Goal: Task Accomplishment & Management: Manage account settings

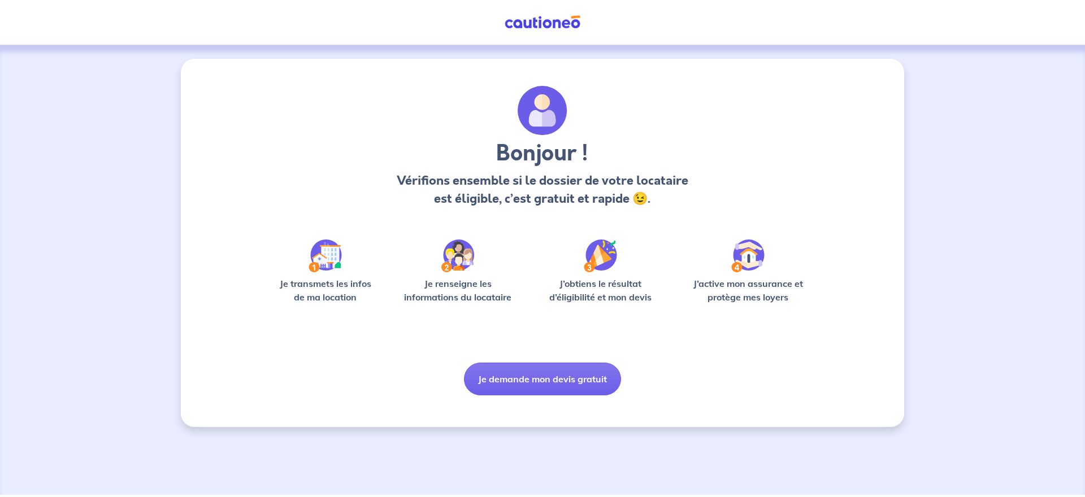
click at [320, 258] on img at bounding box center [324, 256] width 33 height 33
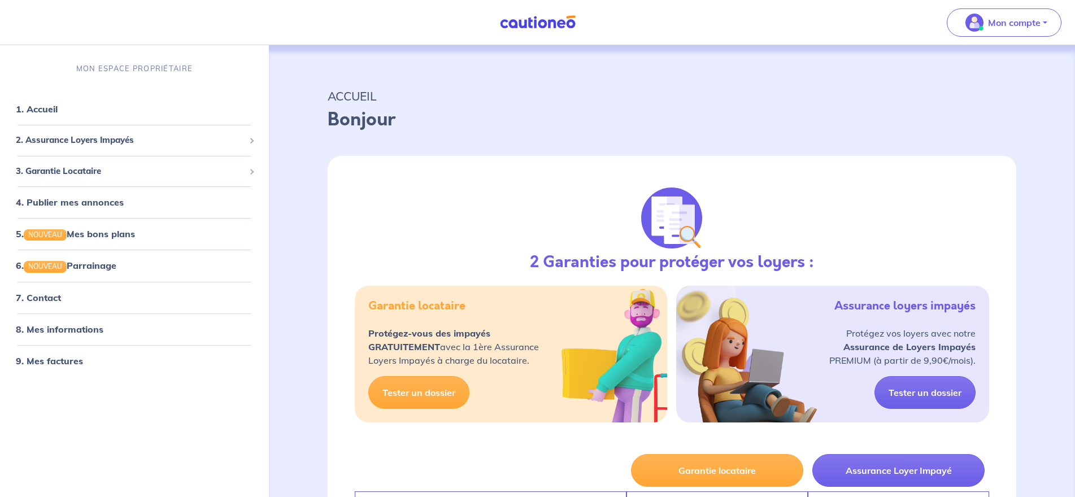
select select "FR"
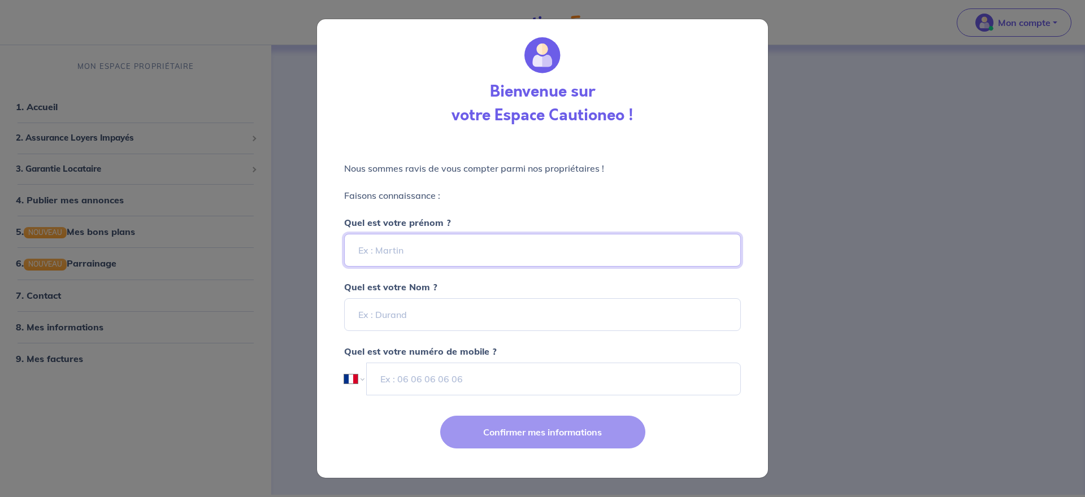
click at [430, 252] on input "Quel est votre prénom ?" at bounding box center [542, 250] width 397 height 33
type input "[PERSON_NAME]"
type input "TERRACOL"
type input "06 13 42 95 37"
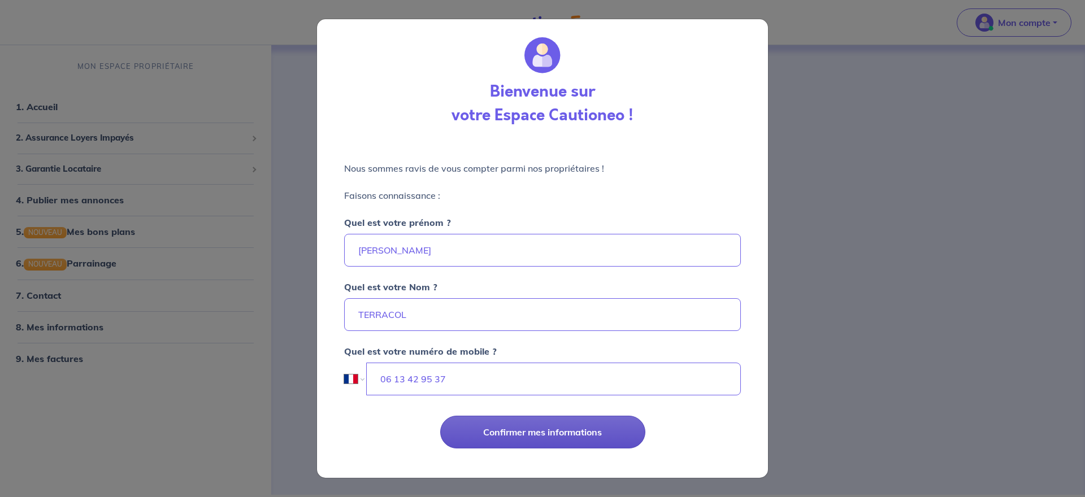
click at [559, 436] on button "Confirmer mes informations" at bounding box center [542, 432] width 205 height 33
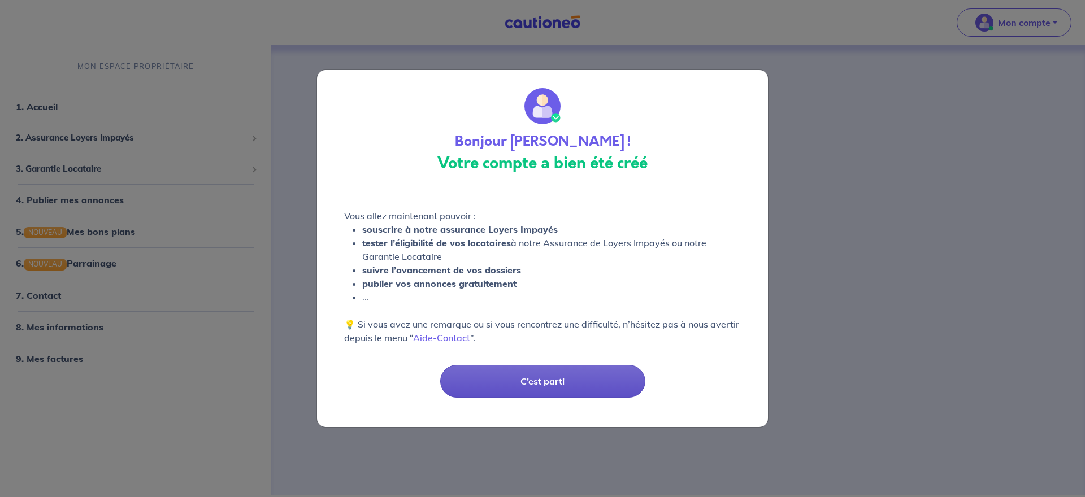
click at [563, 379] on button "C’est parti" at bounding box center [542, 381] width 205 height 33
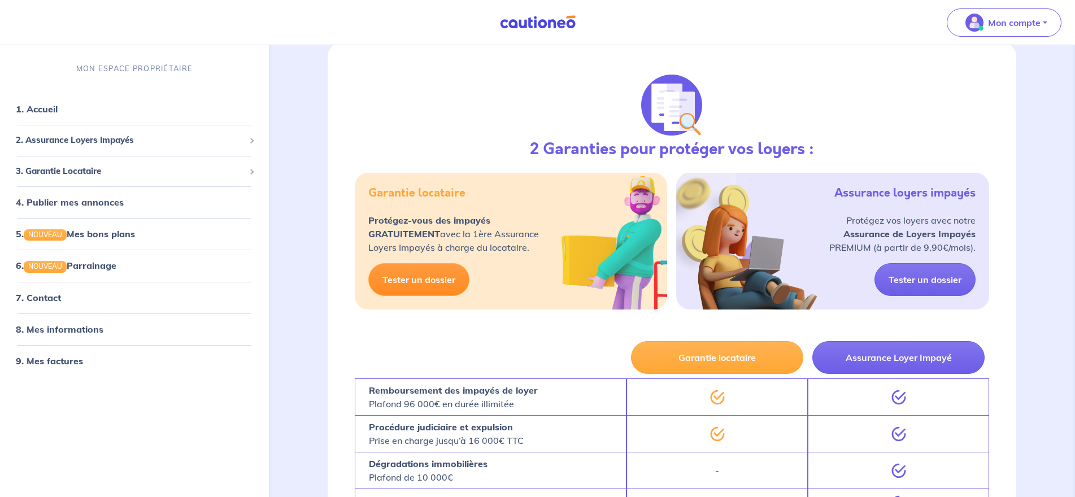
scroll to position [169, 0]
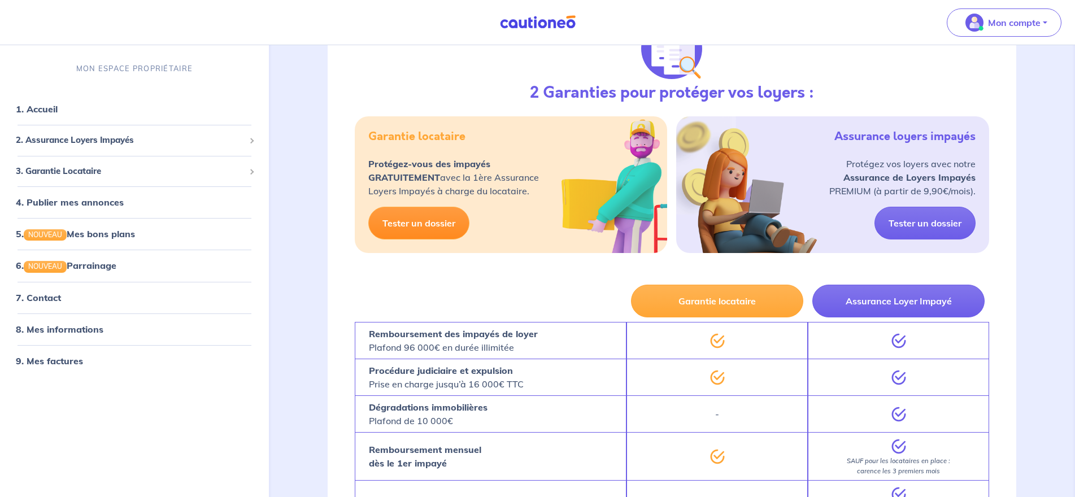
click at [402, 218] on link "Tester un dossier" at bounding box center [418, 223] width 101 height 33
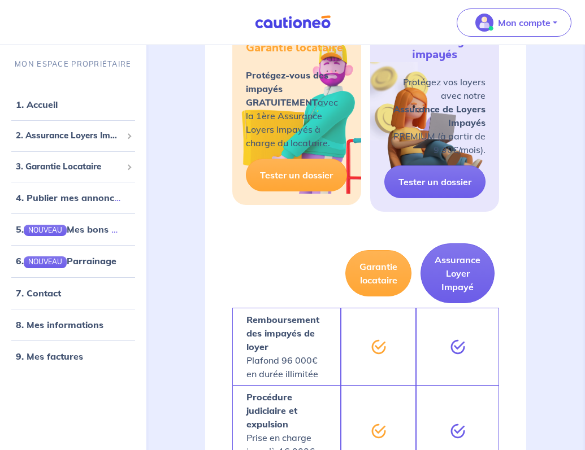
scroll to position [339, 0]
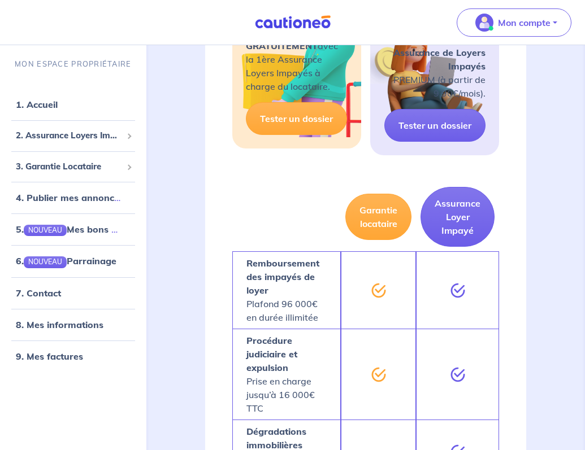
click at [402, 177] on div "2 Garanties pour protéger vos loyers : Garantie locataire Protégez-vous des imp…" at bounding box center [365, 0] width 321 height 366
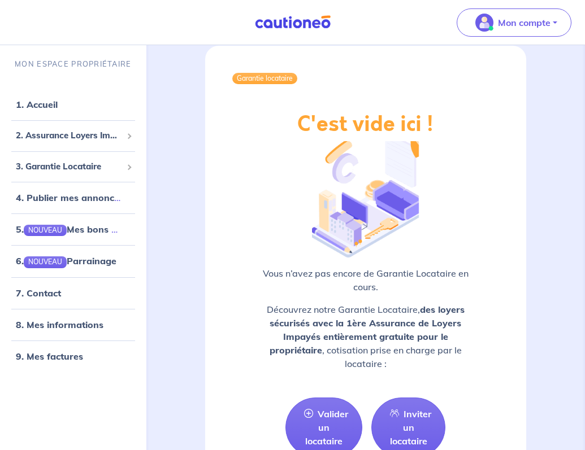
scroll to position [1299, 0]
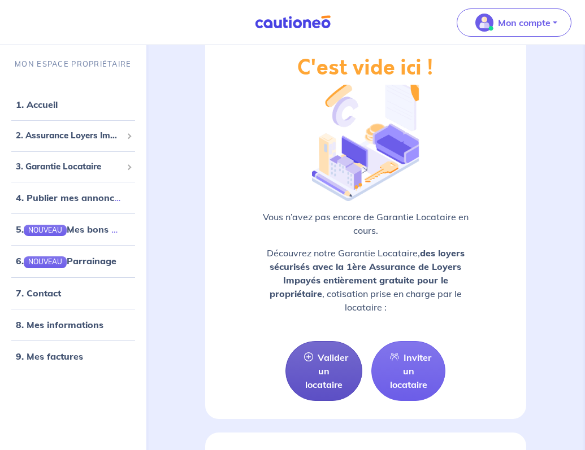
click at [318, 373] on link "Valider un locataire" at bounding box center [323, 371] width 77 height 60
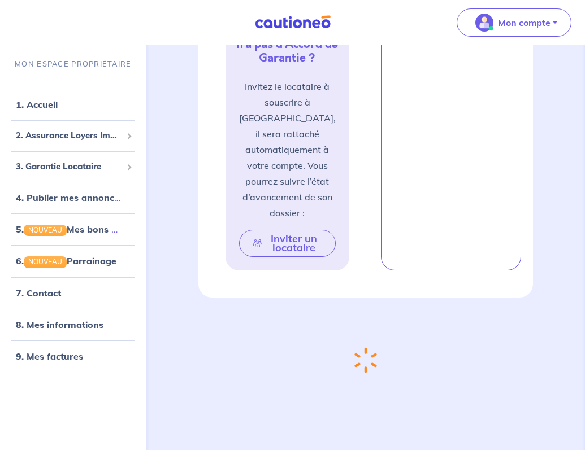
scroll to position [493, 0]
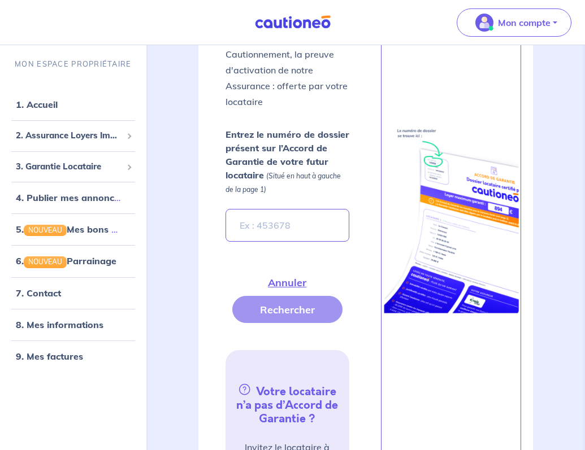
click at [557, 100] on div "garantie locataire En Savoir + Valider un locataire Inviter un locataire Fermer…" at bounding box center [365, 244] width 429 height 1383
click at [295, 223] on input "Entrez le numéro de dossier présent sur l’Accord de Garantie de votre futur loc…" at bounding box center [287, 225] width 124 height 33
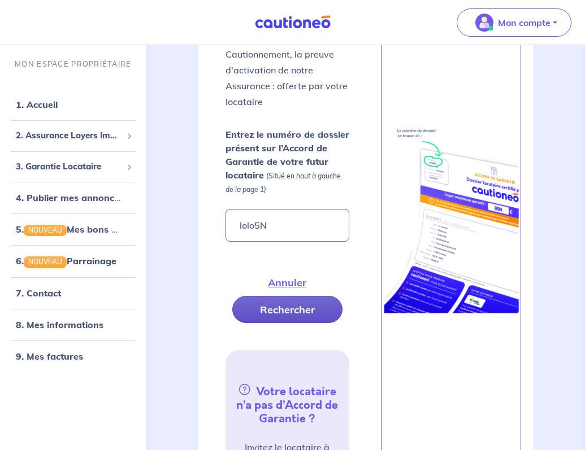
click at [276, 311] on button "Rechercher" at bounding box center [287, 309] width 110 height 27
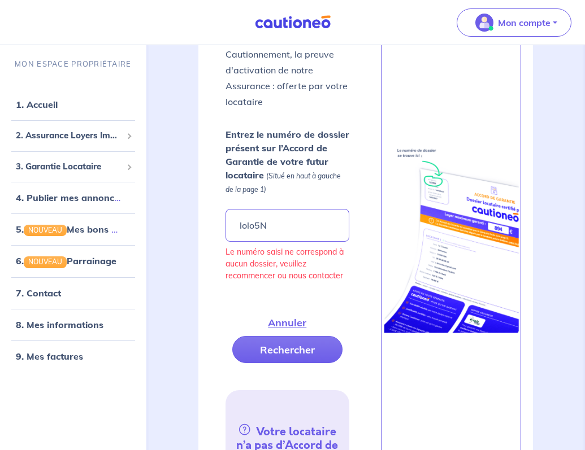
click at [551, 182] on div "Fermer Valider un locataire Vous avez retenu un candidat locataire avec un Acco…" at bounding box center [365, 208] width 375 height 1036
drag, startPoint x: 277, startPoint y: 228, endPoint x: 229, endPoint y: 227, distance: 48.6
click at [229, 227] on input "lolo5N" at bounding box center [287, 225] width 124 height 33
type input "l"
type input "1"
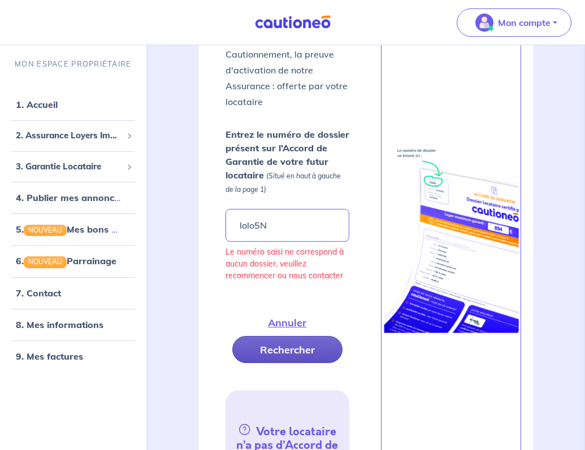
click at [286, 355] on button "Rechercher" at bounding box center [287, 349] width 110 height 27
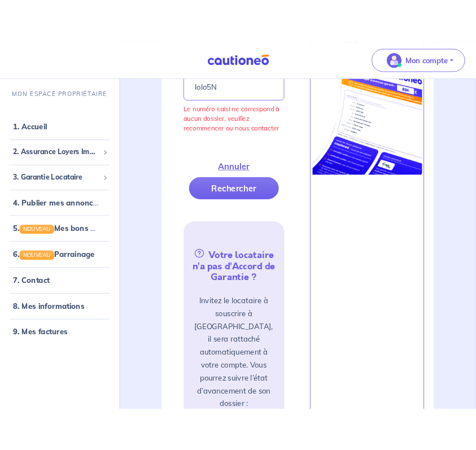
scroll to position [436, 0]
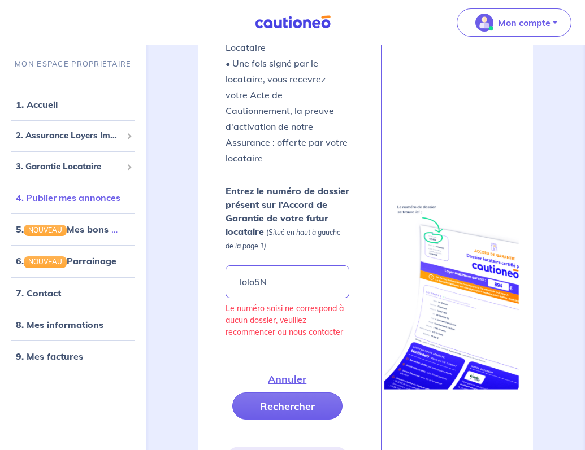
drag, startPoint x: 20, startPoint y: 203, endPoint x: 67, endPoint y: 206, distance: 47.5
click at [84, 205] on ul "1. Accueil 2. Assurance Loyers Impayés Souscrire Suivre mes dossiers Mes contra…" at bounding box center [73, 230] width 146 height 283
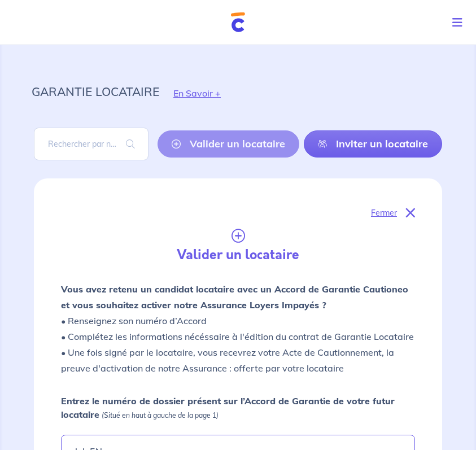
scroll to position [169, 0]
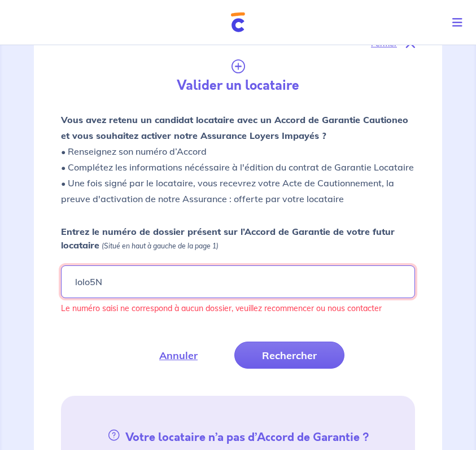
click at [296, 282] on input "lolo5N" at bounding box center [238, 282] width 354 height 33
drag, startPoint x: 106, startPoint y: 279, endPoint x: 66, endPoint y: 282, distance: 39.7
click at [66, 282] on input "lolo5N" at bounding box center [238, 282] width 354 height 33
type input "I"
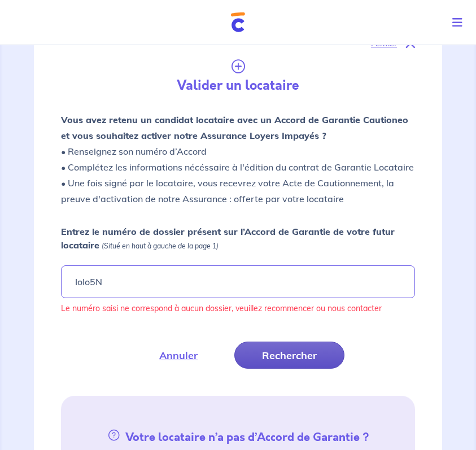
click at [301, 355] on button "Rechercher" at bounding box center [289, 355] width 110 height 27
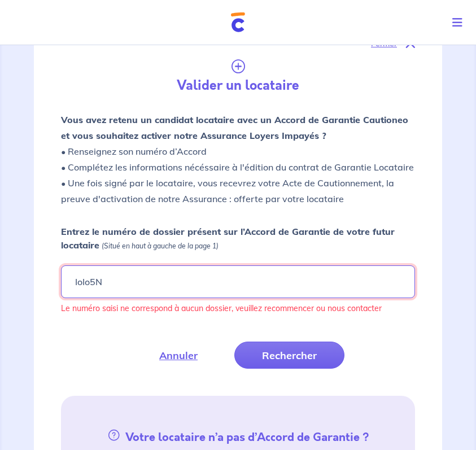
click at [224, 281] on input "IoIo5N" at bounding box center [238, 282] width 354 height 33
click at [105, 282] on input "IoIo5N" at bounding box center [238, 282] width 354 height 33
drag, startPoint x: 105, startPoint y: 282, endPoint x: 75, endPoint y: 282, distance: 30.5
click at [75, 282] on input "IoIo5N" at bounding box center [238, 282] width 354 height 33
type input "loIo5N"
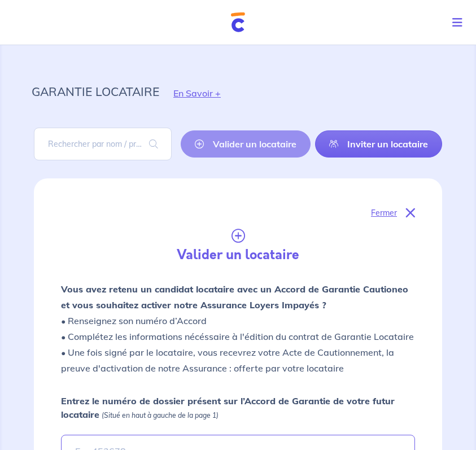
scroll to position [169, 0]
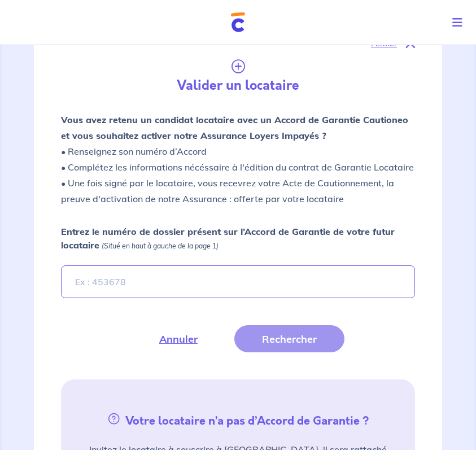
drag, startPoint x: 149, startPoint y: 280, endPoint x: 84, endPoint y: 281, distance: 65.0
click at [84, 281] on input "Entrez le numéro de dossier présent sur l’Accord de Garantie de votre futur loc…" at bounding box center [238, 282] width 354 height 33
type input "loIo5N"
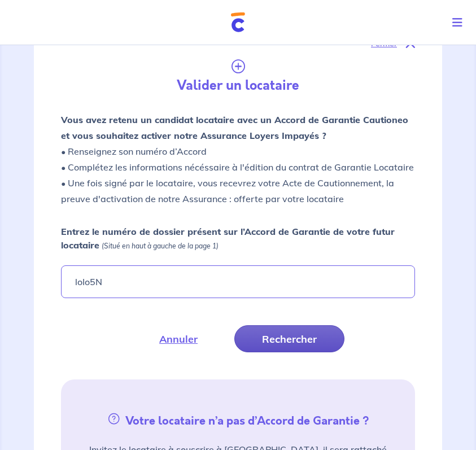
click at [292, 334] on button "Rechercher" at bounding box center [289, 338] width 110 height 27
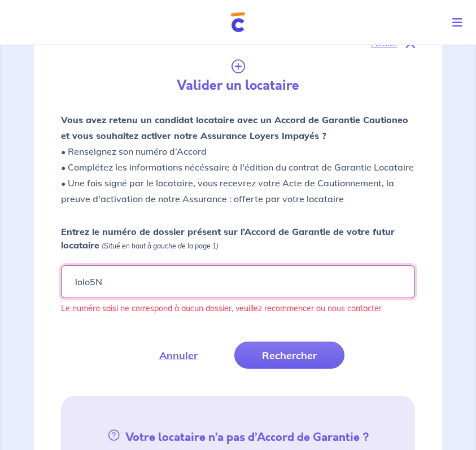
drag, startPoint x: 130, startPoint y: 284, endPoint x: 58, endPoint y: 279, distance: 72.0
click at [58, 279] on form "Entrez le numéro de dossier présent sur l’Accord de Garantie de votre futur loc…" at bounding box center [238, 297] width 368 height 144
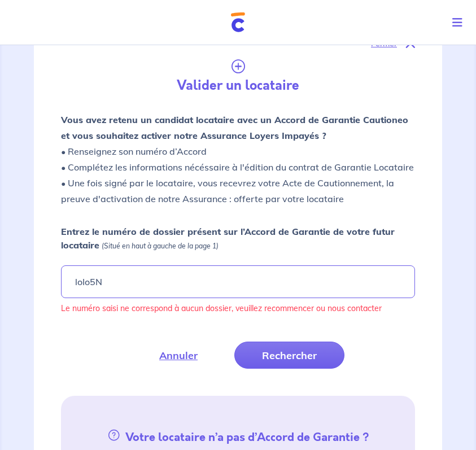
click at [280, 249] on p "Entrez le numéro de dossier présent sur l’Accord de Garantie de votre futur loc…" at bounding box center [238, 238] width 354 height 27
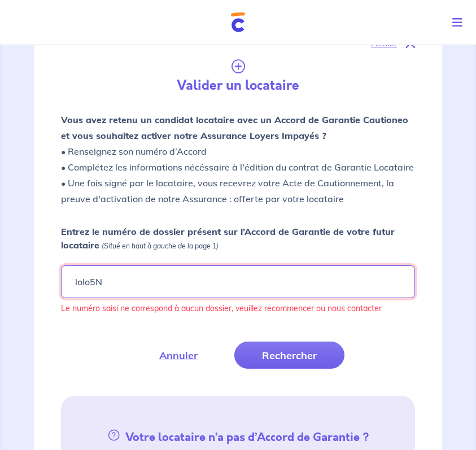
click at [280, 266] on input "loIo5N" at bounding box center [238, 282] width 354 height 33
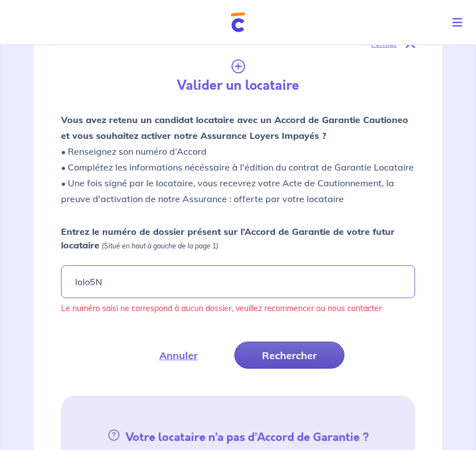
click at [285, 357] on button "Rechercher" at bounding box center [289, 355] width 110 height 27
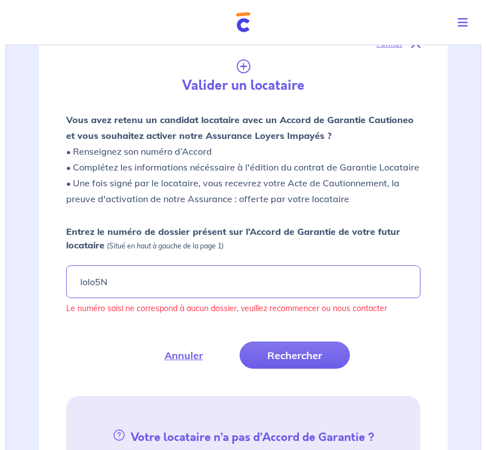
scroll to position [226, 0]
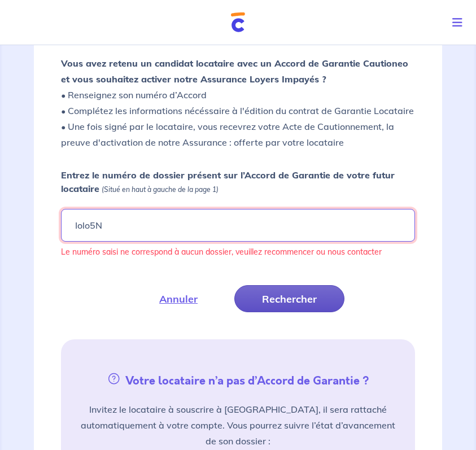
type input "Iolo5N"
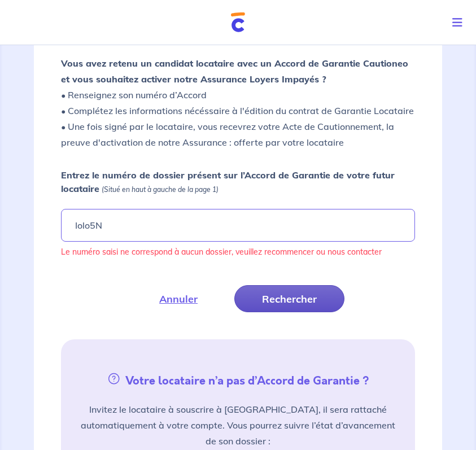
click at [292, 303] on button "Rechercher" at bounding box center [289, 298] width 110 height 27
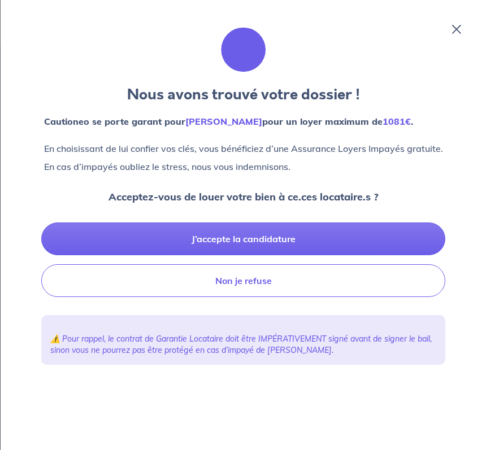
click at [458, 32] on icon at bounding box center [456, 29] width 9 height 9
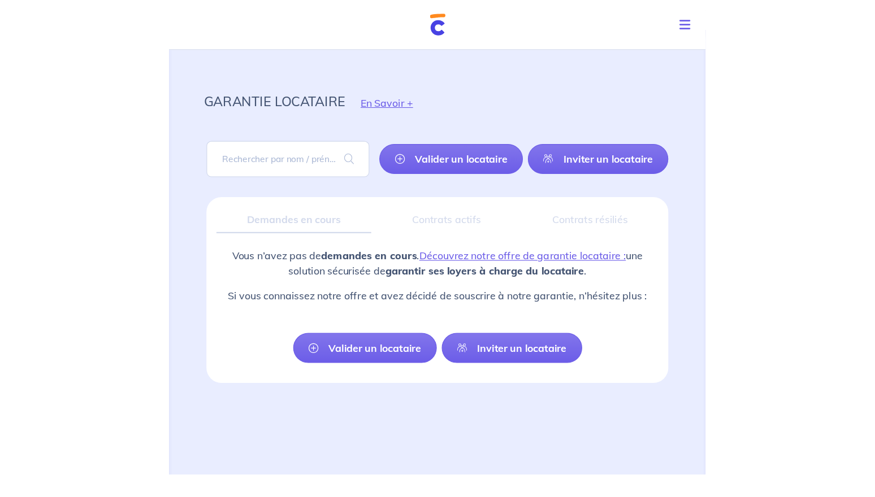
scroll to position [0, 0]
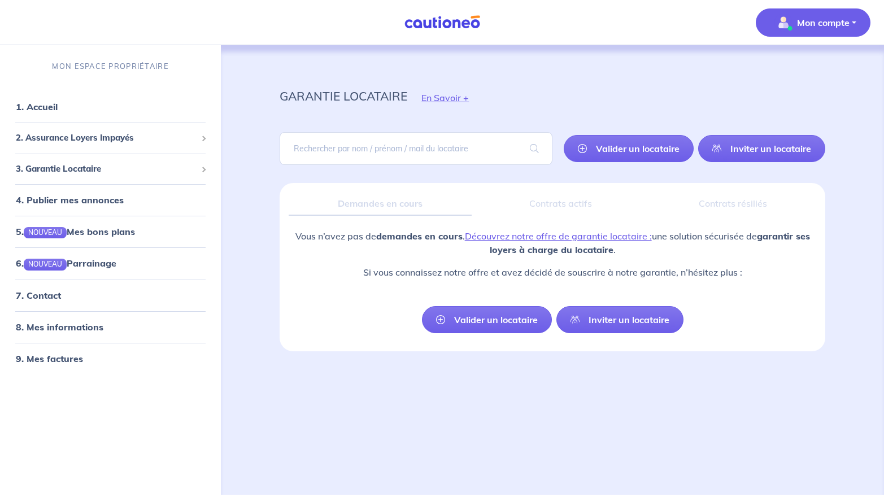
click at [476, 24] on button "Mon compte" at bounding box center [813, 22] width 115 height 28
click at [476, 71] on link "Mes informations" at bounding box center [802, 70] width 91 height 18
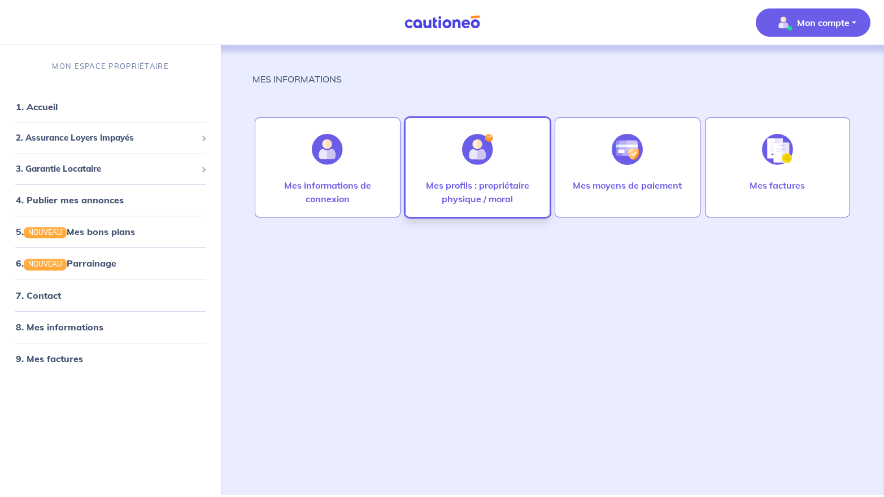
click at [476, 197] on p "Mes profils : propriétaire physique / moral" at bounding box center [477, 192] width 121 height 27
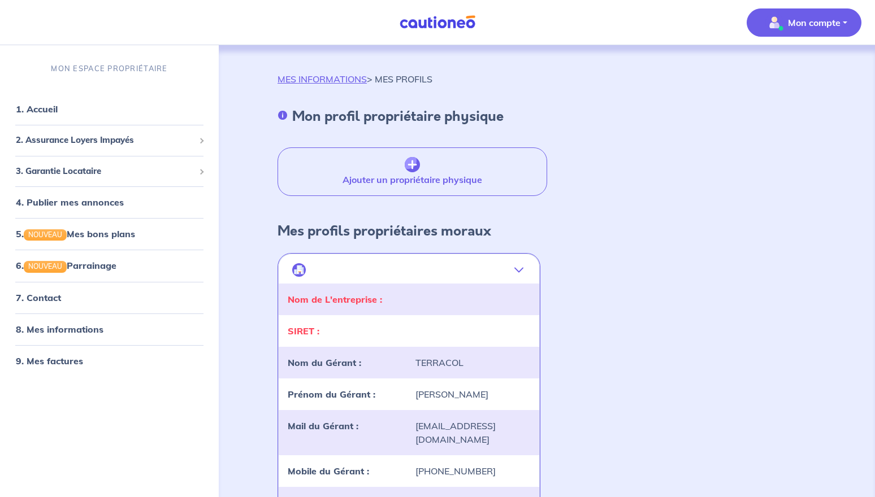
scroll to position [56, 0]
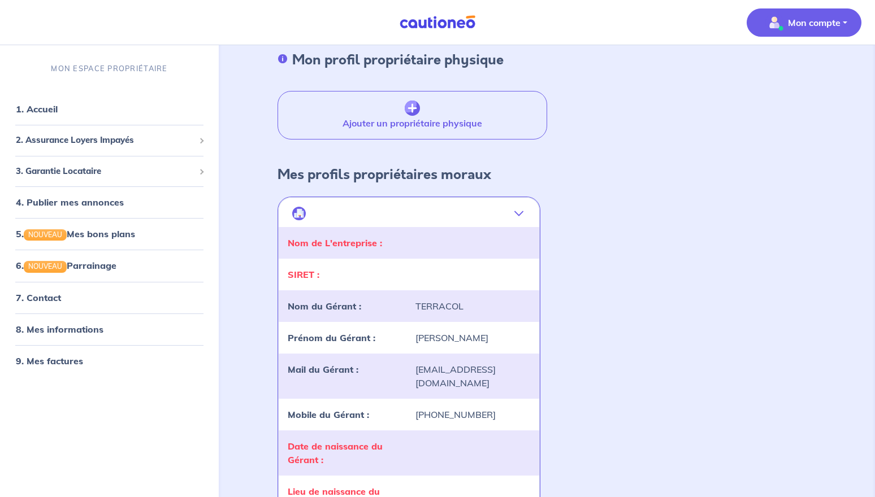
drag, startPoint x: 461, startPoint y: 334, endPoint x: 448, endPoint y: 334, distance: 13.0
click at [448, 334] on div "[PERSON_NAME]" at bounding box center [472, 338] width 128 height 14
click at [448, 337] on div "[PERSON_NAME]" at bounding box center [472, 338] width 128 height 14
click at [437, 344] on div "[PERSON_NAME]" at bounding box center [472, 338] width 128 height 14
drag, startPoint x: 445, startPoint y: 338, endPoint x: 434, endPoint y: 336, distance: 11.1
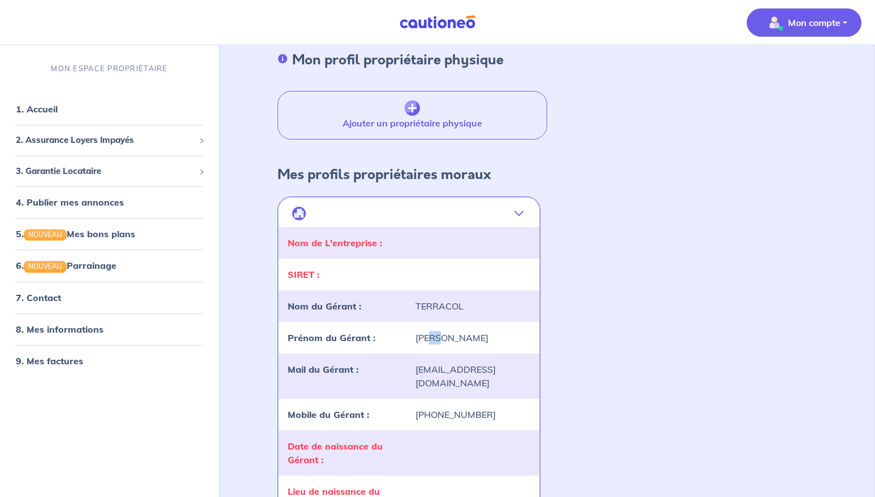
click at [434, 336] on div "[PERSON_NAME]" at bounding box center [472, 338] width 128 height 14
drag, startPoint x: 445, startPoint y: 334, endPoint x: 415, endPoint y: 335, distance: 30.0
click at [415, 335] on div "[PERSON_NAME]" at bounding box center [472, 338] width 128 height 14
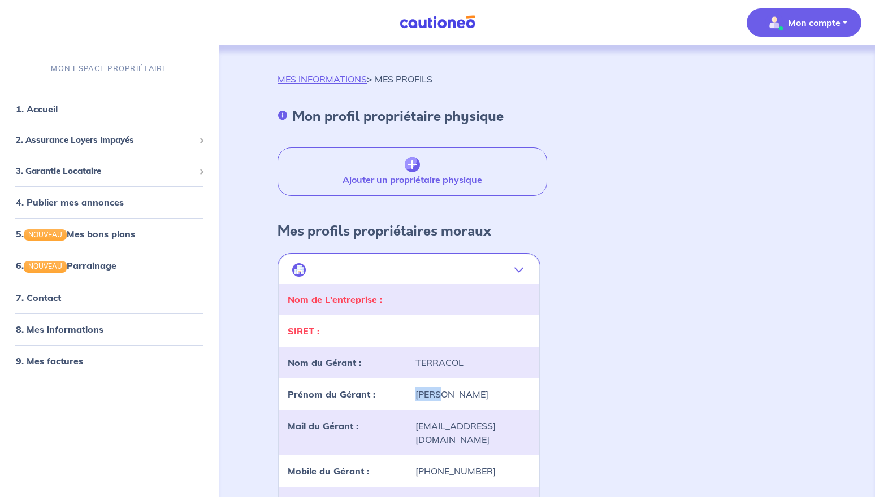
scroll to position [113, 0]
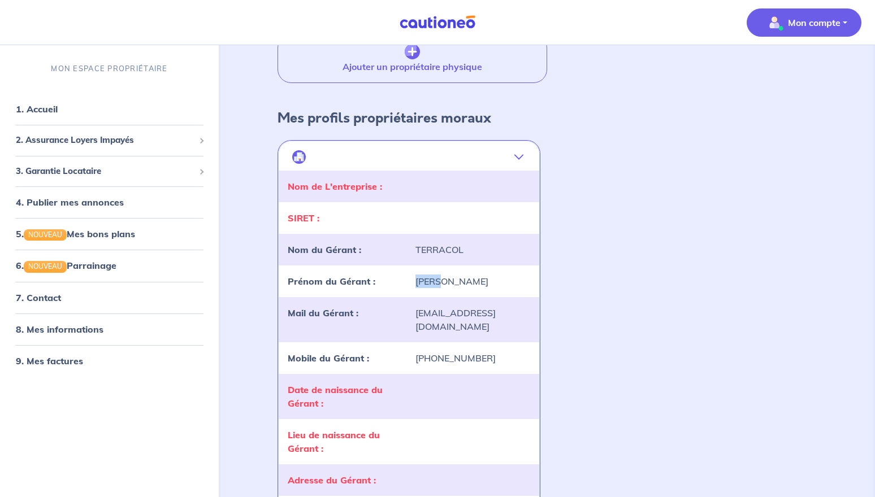
click at [441, 283] on div "[PERSON_NAME]" at bounding box center [472, 282] width 128 height 14
drag, startPoint x: 452, startPoint y: 280, endPoint x: 442, endPoint y: 277, distance: 9.9
click at [444, 276] on div "[PERSON_NAME]" at bounding box center [472, 282] width 128 height 14
drag, startPoint x: 444, startPoint y: 281, endPoint x: 407, endPoint y: 281, distance: 37.3
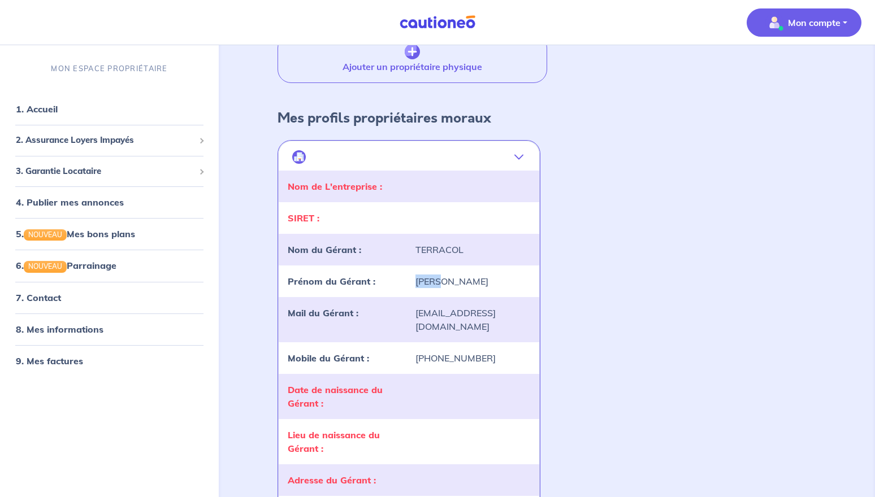
click at [407, 281] on div "Prénom du Gérant : [PERSON_NAME]" at bounding box center [409, 282] width 256 height 14
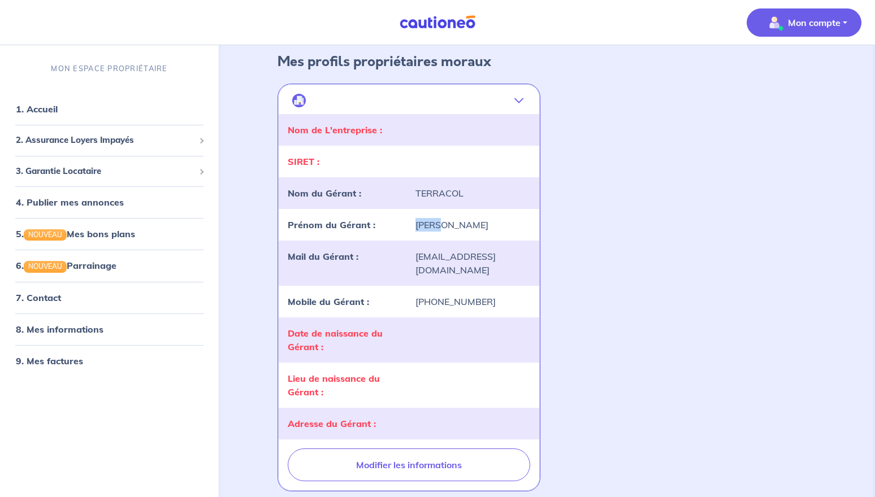
scroll to position [226, 0]
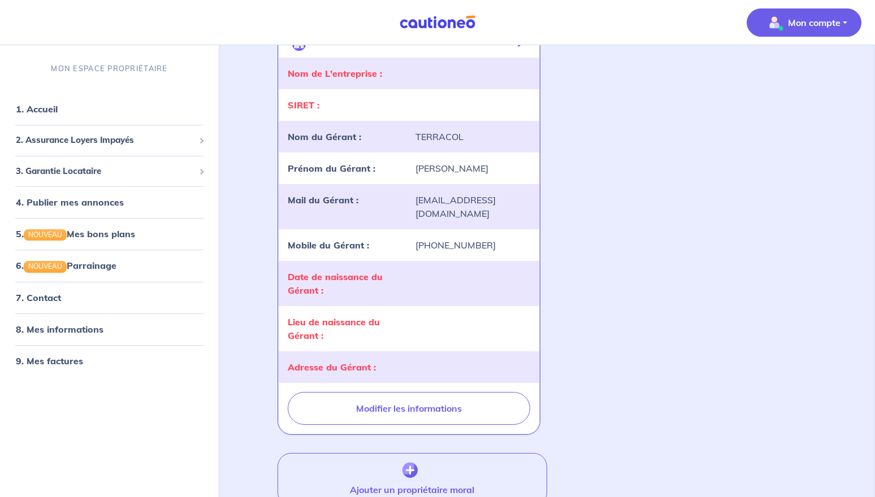
click at [463, 275] on div at bounding box center [472, 283] width 128 height 27
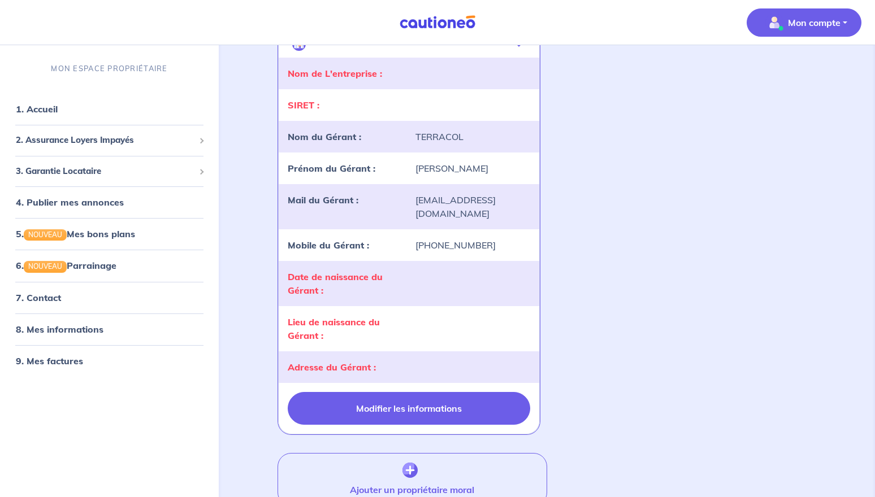
click at [447, 398] on button "Modifier les informations" at bounding box center [409, 408] width 242 height 33
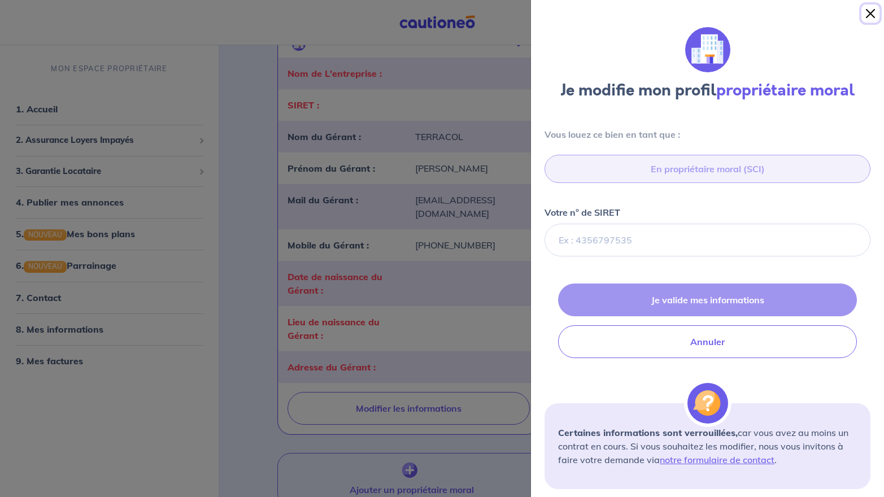
click at [476, 10] on button "Close" at bounding box center [871, 14] width 18 height 18
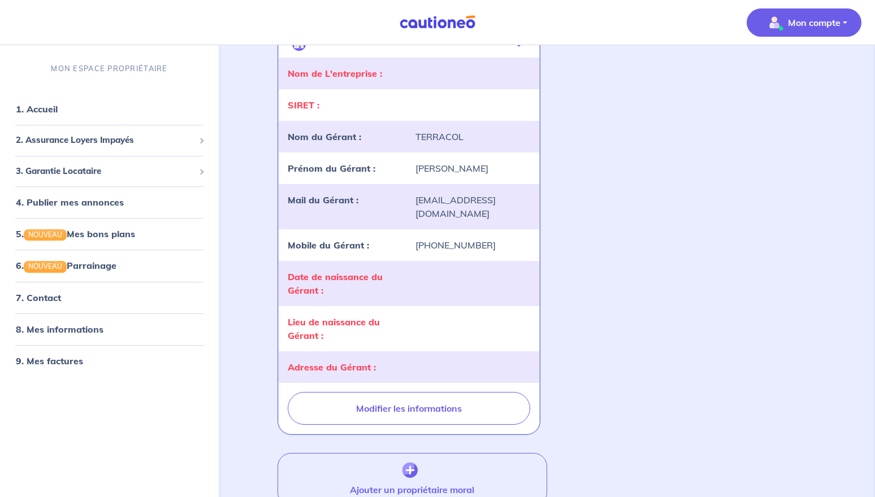
scroll to position [0, 0]
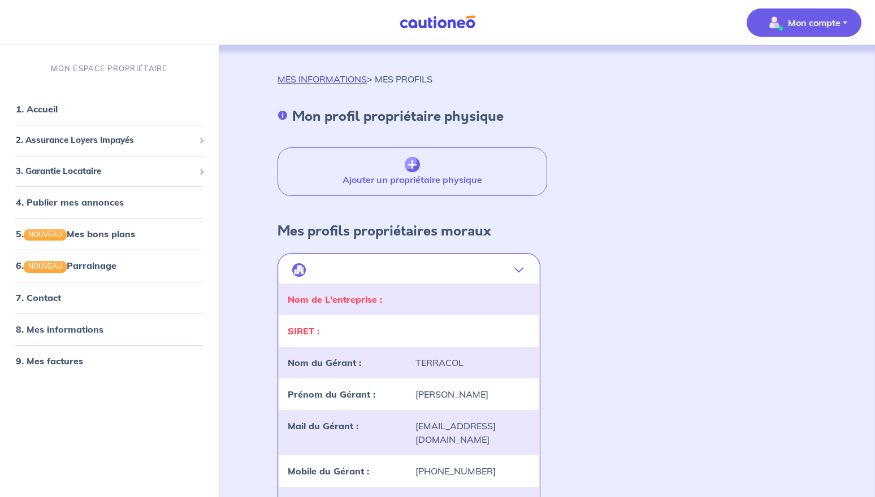
click at [345, 80] on link "MES INFORMATIONS" at bounding box center [321, 78] width 89 height 11
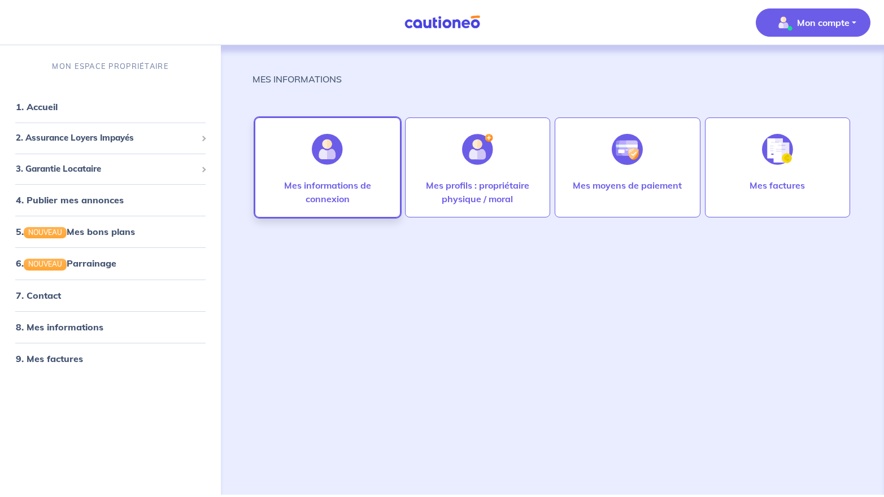
click at [342, 201] on p "Mes informations de connexion" at bounding box center [327, 192] width 121 height 27
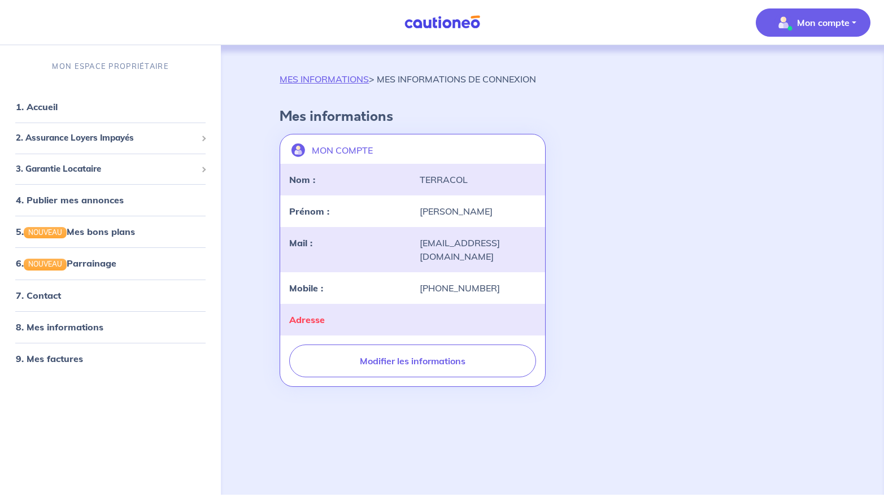
click at [408, 313] on div "Adresse" at bounding box center [347, 320] width 130 height 14
click at [260, 75] on div "MES INFORMATIONS > MES INFORMATIONS DE CONNEXION Mes informations MON COMPTE la…" at bounding box center [553, 231] width 600 height 319
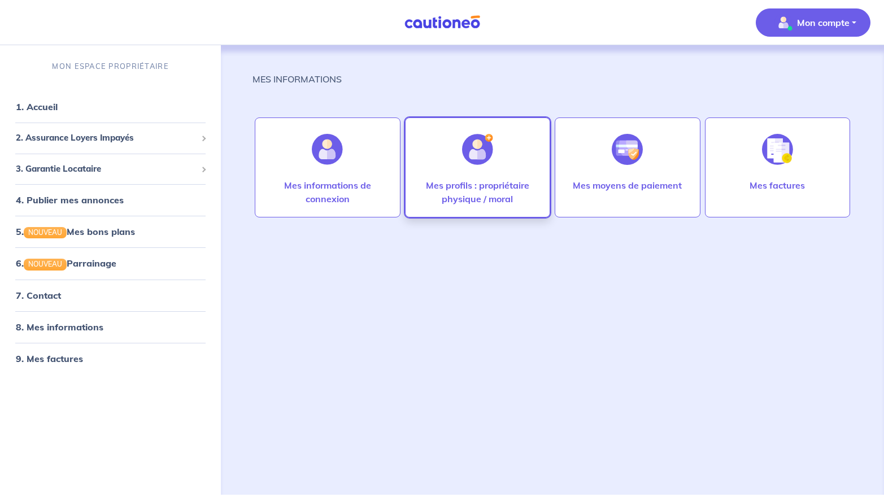
click at [473, 192] on p "Mes profils : propriétaire physique / moral" at bounding box center [477, 192] width 121 height 27
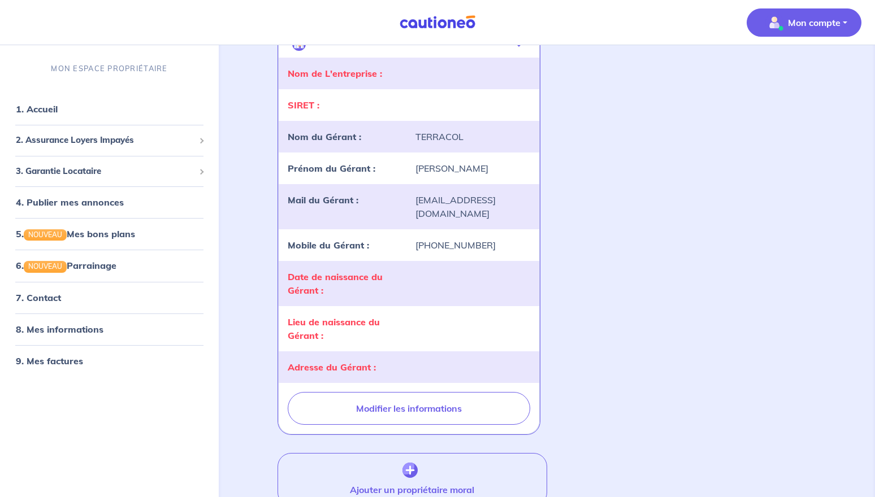
scroll to position [56, 0]
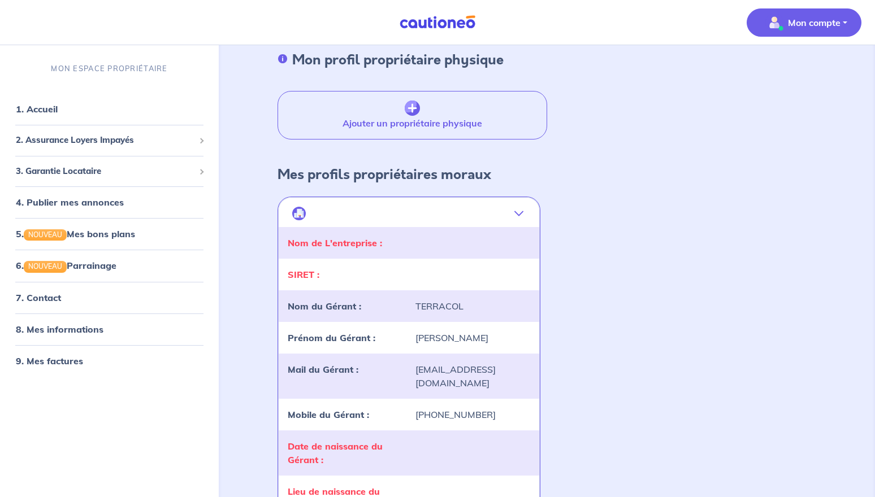
click at [455, 344] on div "SERGE" at bounding box center [472, 338] width 128 height 14
click at [445, 334] on div "SERGE" at bounding box center [472, 338] width 128 height 14
click at [449, 337] on div "SERGE" at bounding box center [472, 338] width 128 height 14
click at [442, 240] on div at bounding box center [472, 243] width 128 height 14
click at [302, 212] on img "button" at bounding box center [299, 214] width 14 height 14
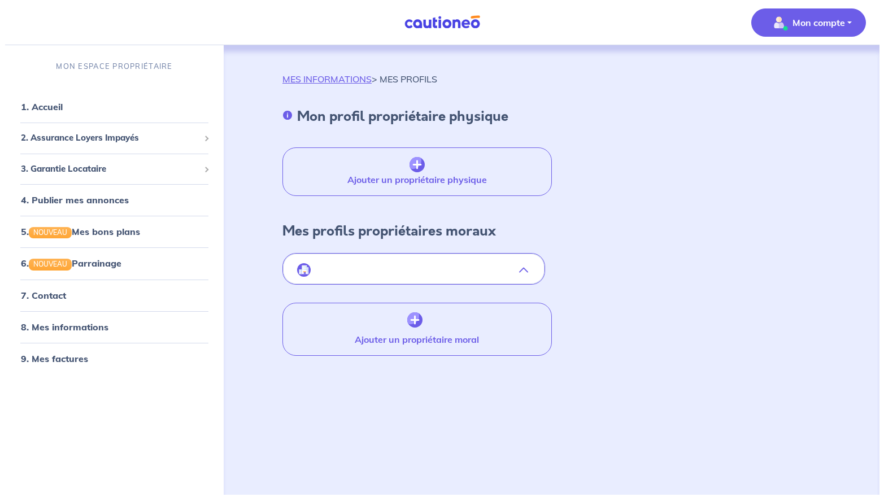
scroll to position [0, 0]
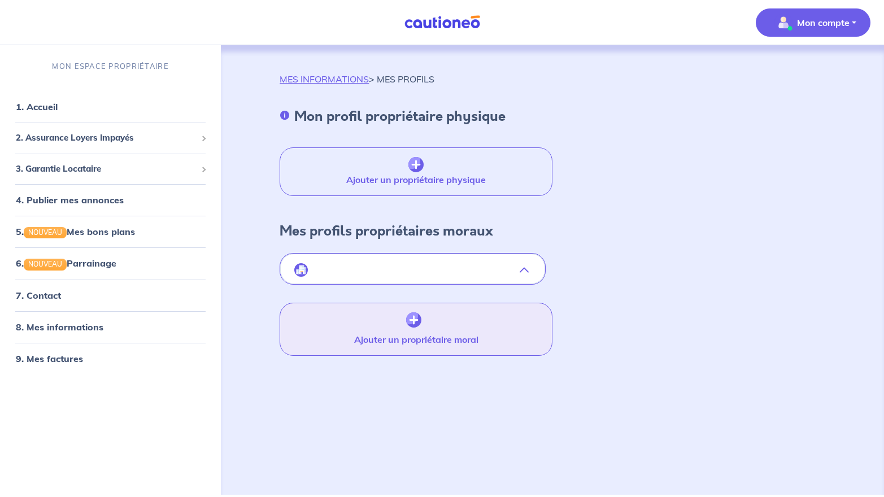
click at [464, 334] on button "Ajouter un propriétaire moral" at bounding box center [416, 329] width 273 height 53
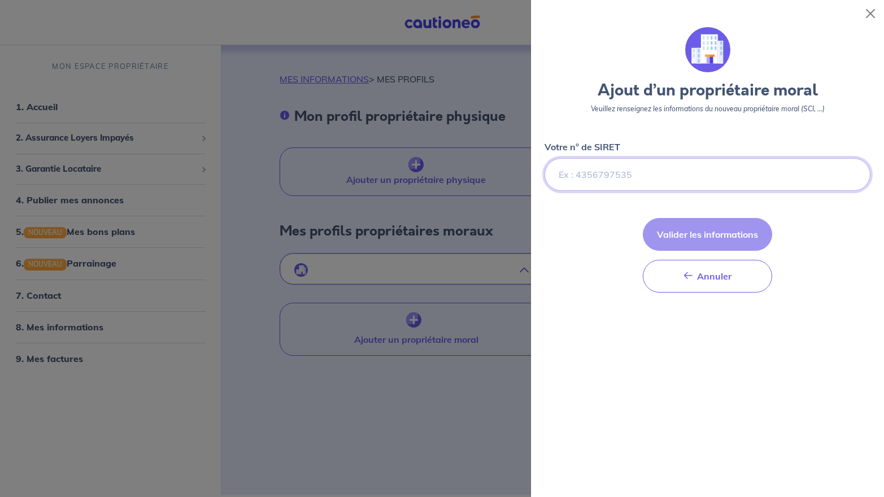
click at [476, 179] on input "Votre n° de SIRET" at bounding box center [708, 174] width 326 height 33
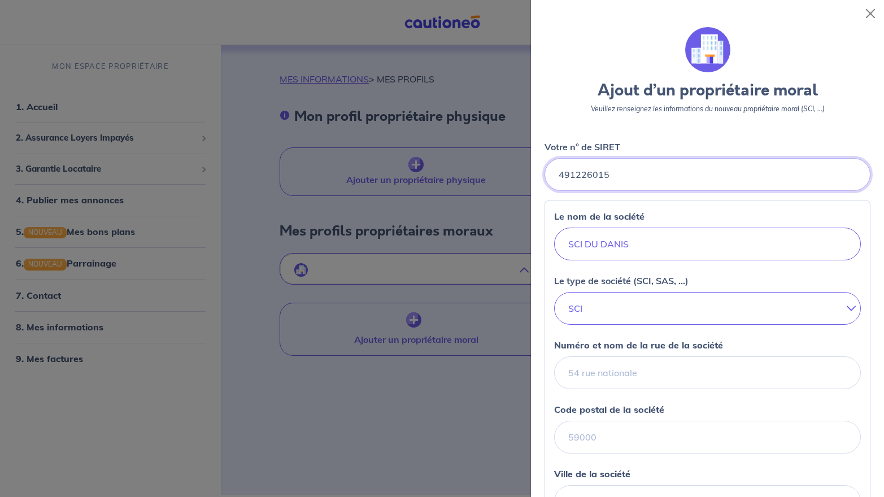
scroll to position [169, 0]
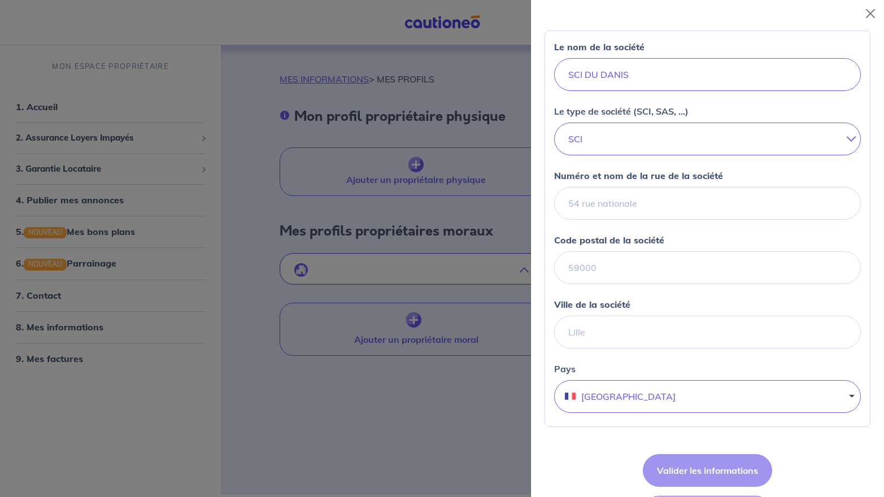
type input "491226015"
drag, startPoint x: 731, startPoint y: 206, endPoint x: 707, endPoint y: 208, distance: 23.8
click at [476, 208] on input "Numéro et nom de la rue de la société" at bounding box center [707, 203] width 307 height 33
type input "5 CHEMIN DU DANIS"
type input "Avocat"
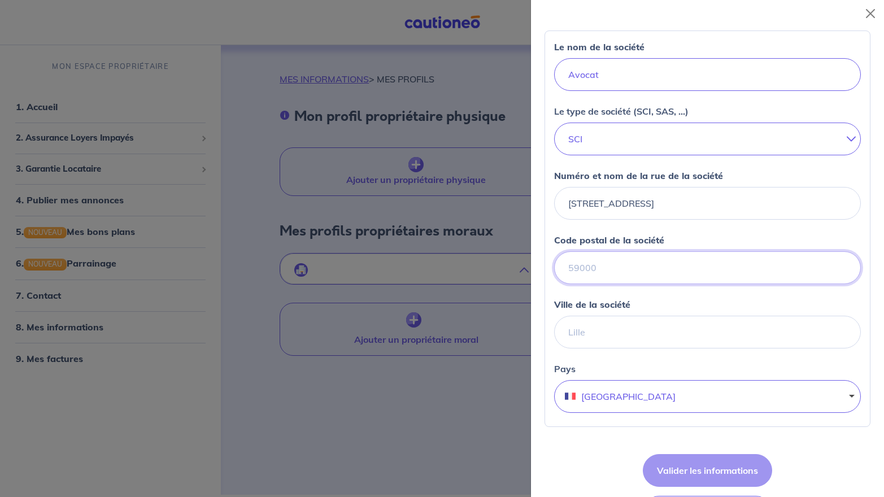
type input "31410"
type input "NOE"
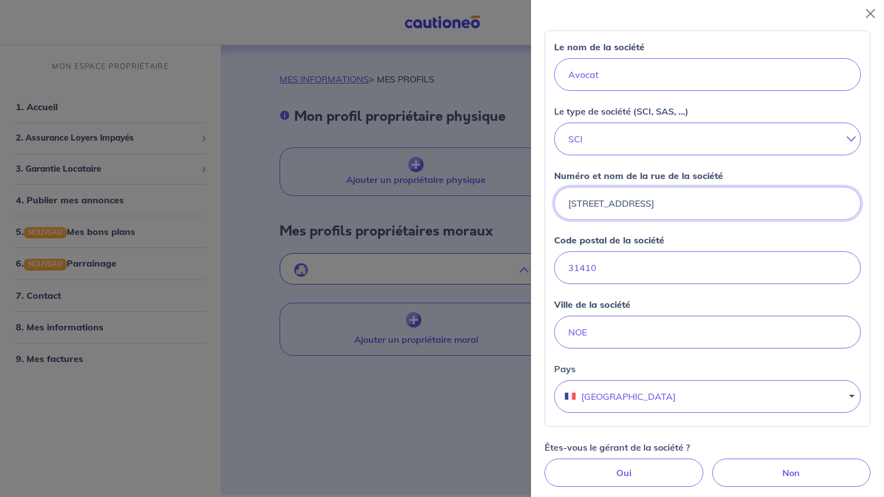
scroll to position [339, 0]
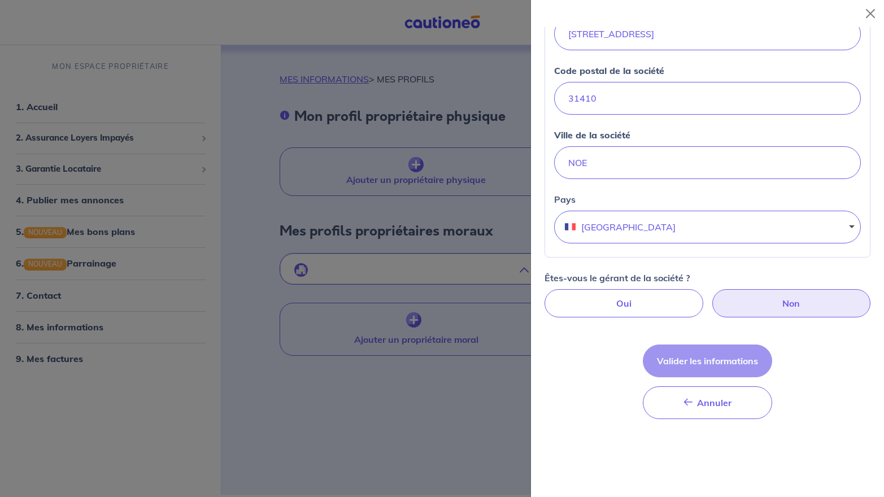
click at [476, 309] on label "Non" at bounding box center [791, 303] width 159 height 28
radio input "true"
select select "FR"
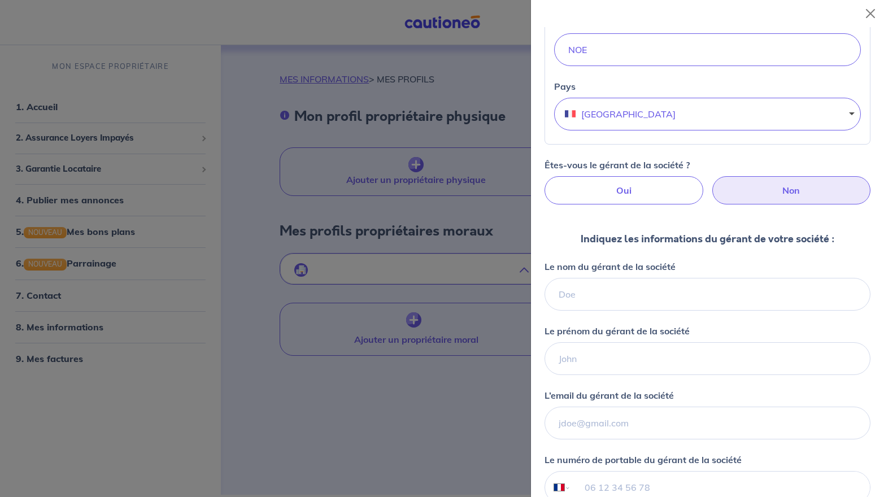
scroll to position [508, 0]
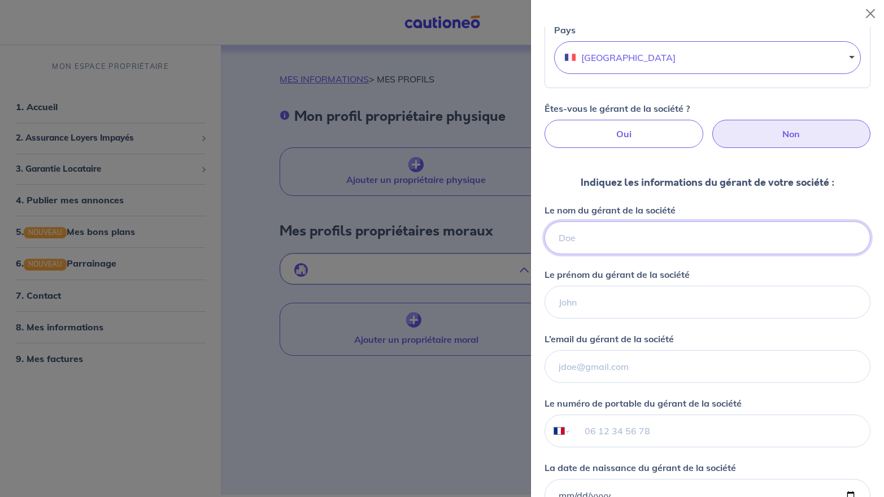
click at [476, 240] on input "Le nom du gérant de la société" at bounding box center [708, 237] width 326 height 33
type input "TERRACOL"
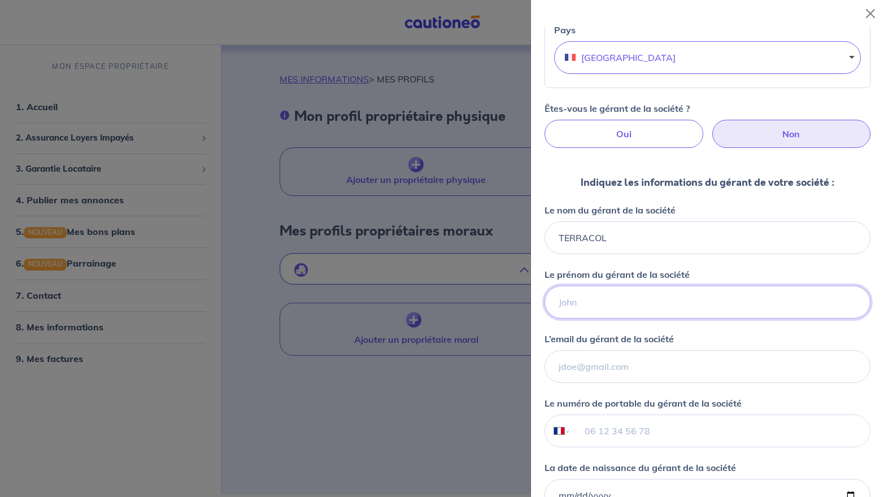
type input "SERGE"
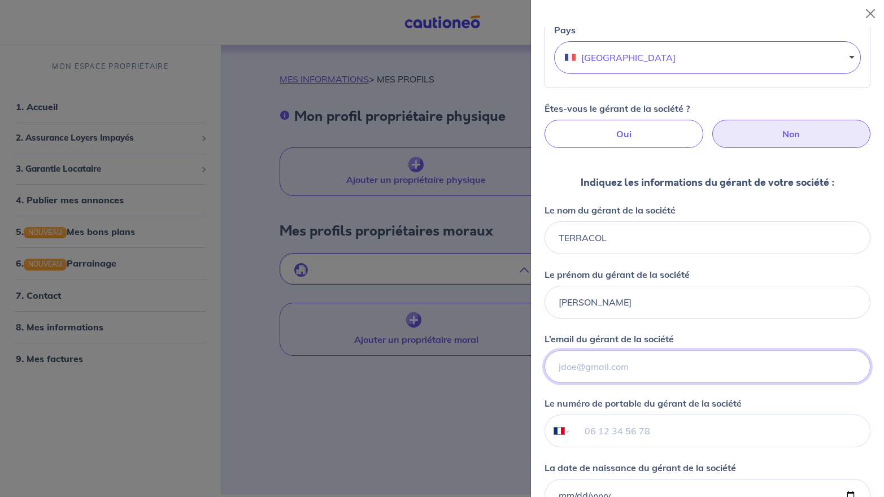
type input "sergeterracol@hotmail.fr"
type input "+33 6 13 42 95 37"
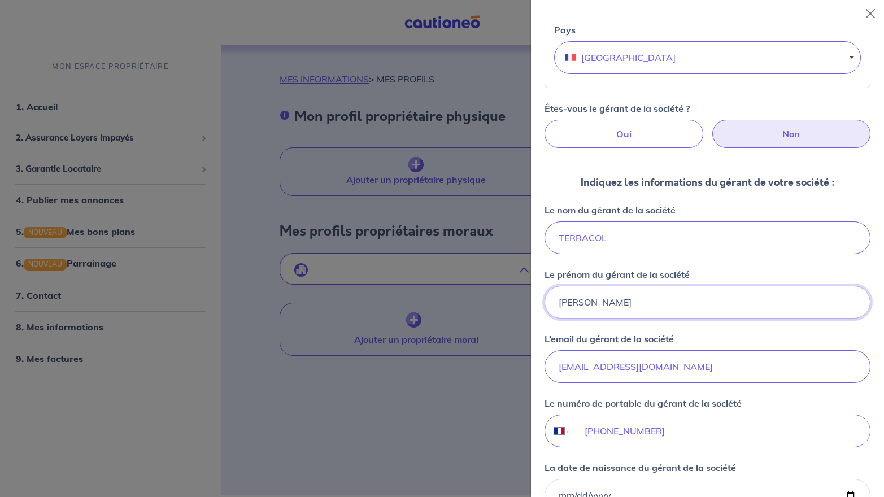
drag, startPoint x: 596, startPoint y: 304, endPoint x: 554, endPoint y: 301, distance: 41.3
click at [476, 301] on input "SERGE" at bounding box center [708, 302] width 326 height 33
type input "ROMAIN"
click at [476, 374] on input "sergeterracol@hotmail.fr" at bounding box center [708, 366] width 326 height 33
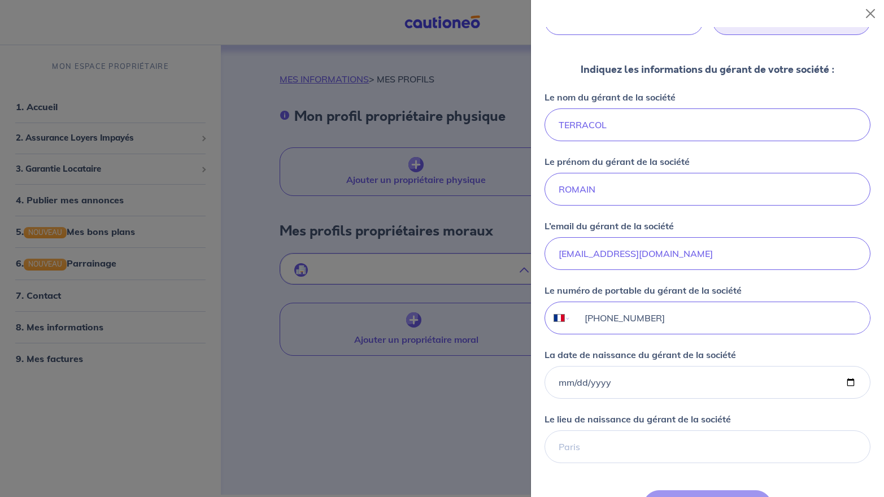
drag, startPoint x: 667, startPoint y: 318, endPoint x: 611, endPoint y: 319, distance: 55.9
click at [476, 319] on input "+33 6 13 42 95 37" at bounding box center [720, 318] width 299 height 32
type input "+33 6 16 93 48 93"
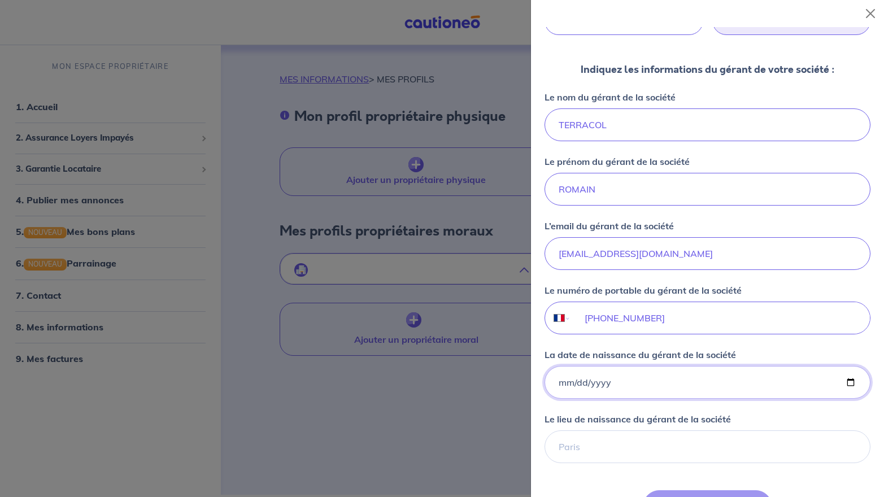
click at [476, 385] on input "La date de naissance du gérant de la société" at bounding box center [708, 382] width 326 height 33
type input "1983-03-18"
click at [476, 446] on input "Le lieu de naissance du gérant de la société" at bounding box center [708, 447] width 326 height 33
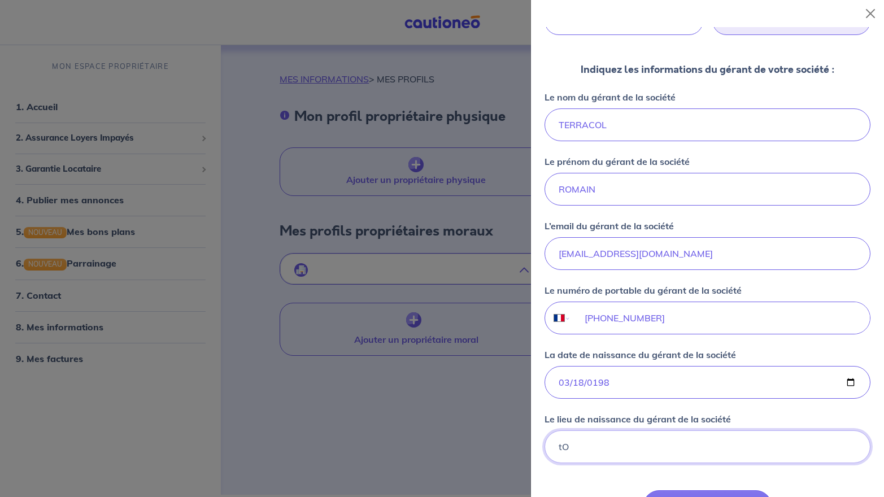
type input "t"
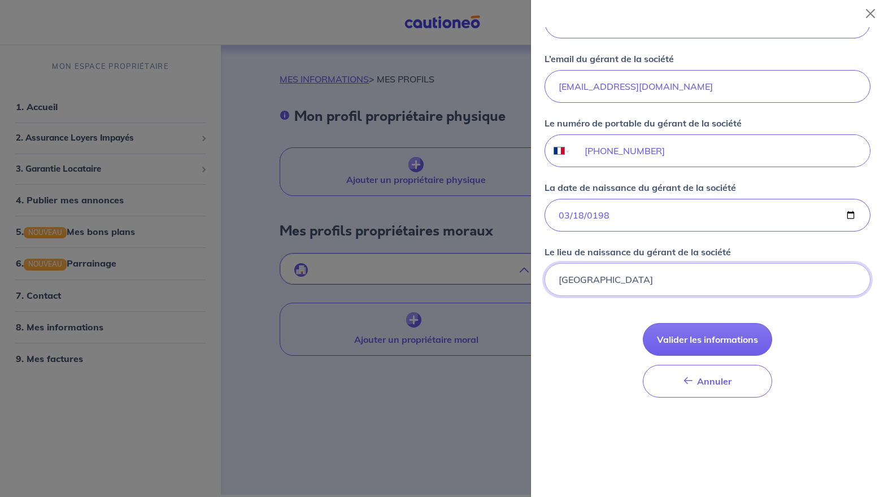
type input "TOULOUSE"
click at [476, 340] on button "Valider les informations" at bounding box center [707, 339] width 129 height 33
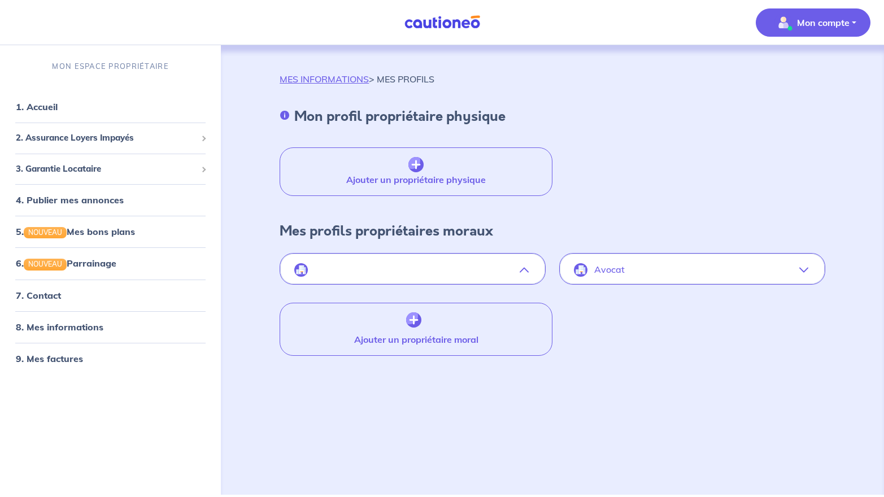
click at [476, 271] on icon "button" at bounding box center [803, 270] width 9 height 9
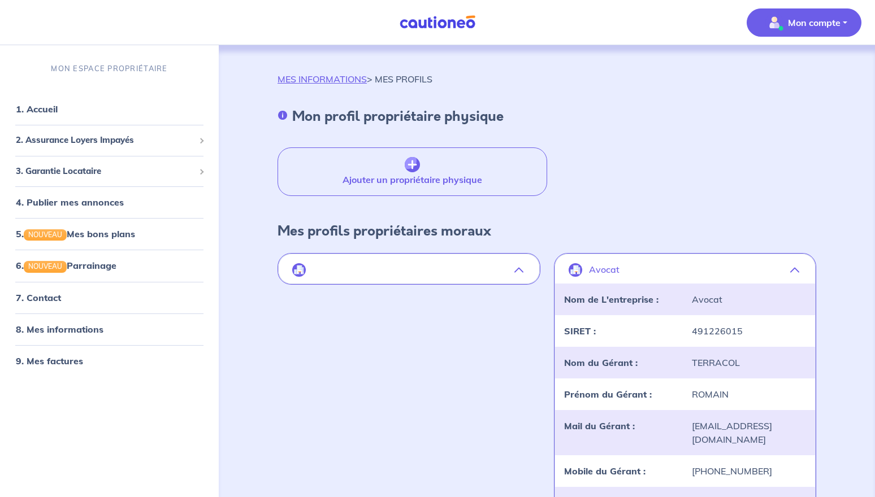
click at [476, 301] on div "Avocat" at bounding box center [749, 300] width 128 height 14
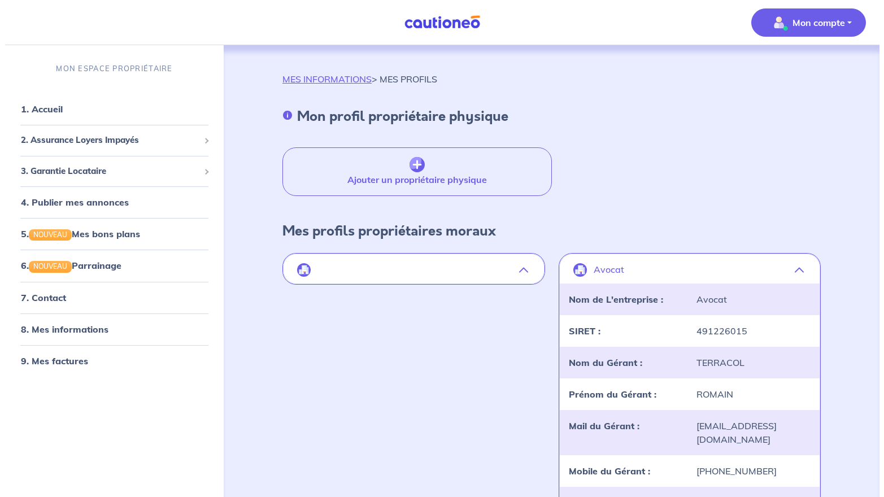
scroll to position [226, 0]
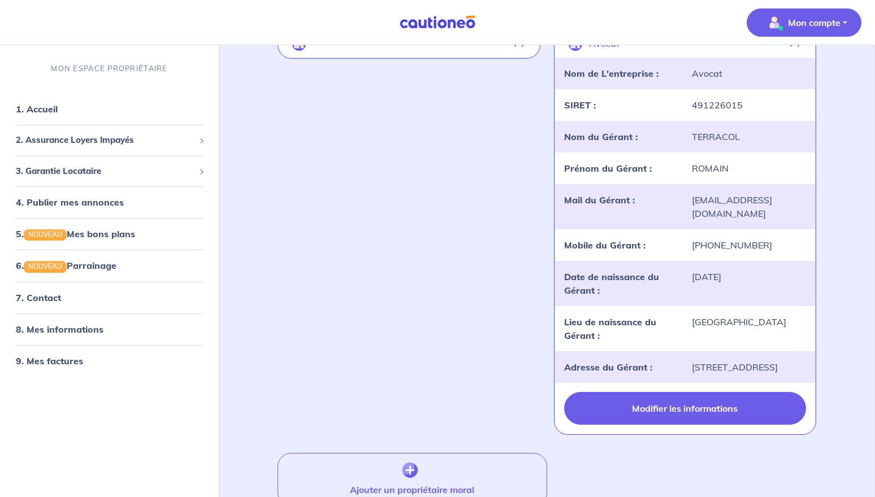
click at [476, 412] on button "Modifier les informations" at bounding box center [685, 408] width 242 height 33
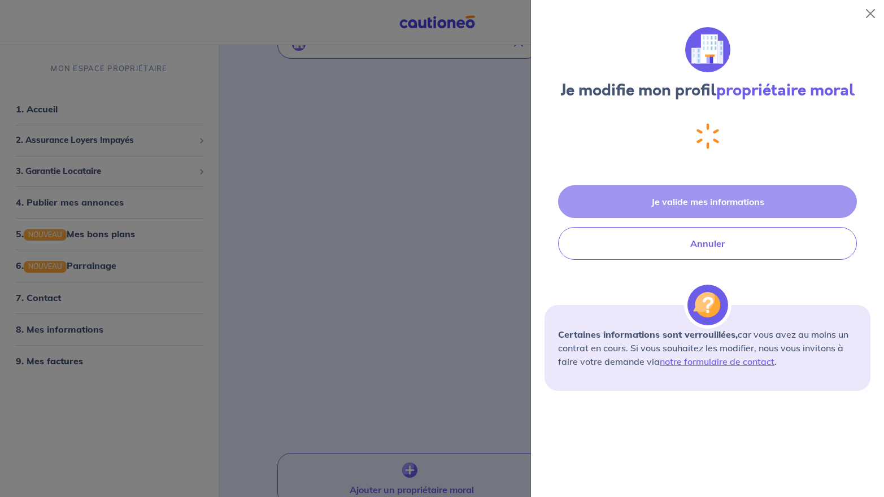
select select "FR"
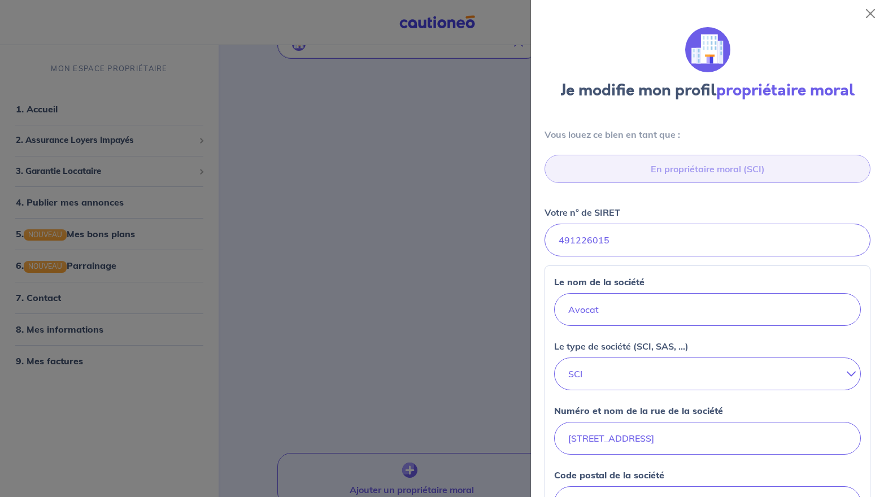
click at [476, 167] on input "En propriétaire moral (SCI)" at bounding box center [708, 169] width 326 height 28
click at [476, 318] on input "Avocat" at bounding box center [707, 309] width 307 height 33
drag, startPoint x: 611, startPoint y: 307, endPoint x: 566, endPoint y: 305, distance: 44.7
click at [476, 305] on input "Avocat" at bounding box center [707, 309] width 307 height 33
type input "s"
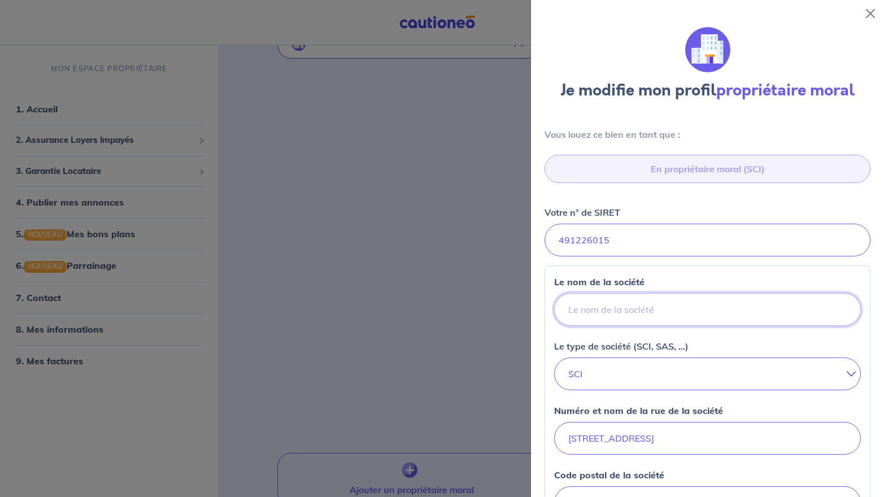
type input "S"
select select "FR"
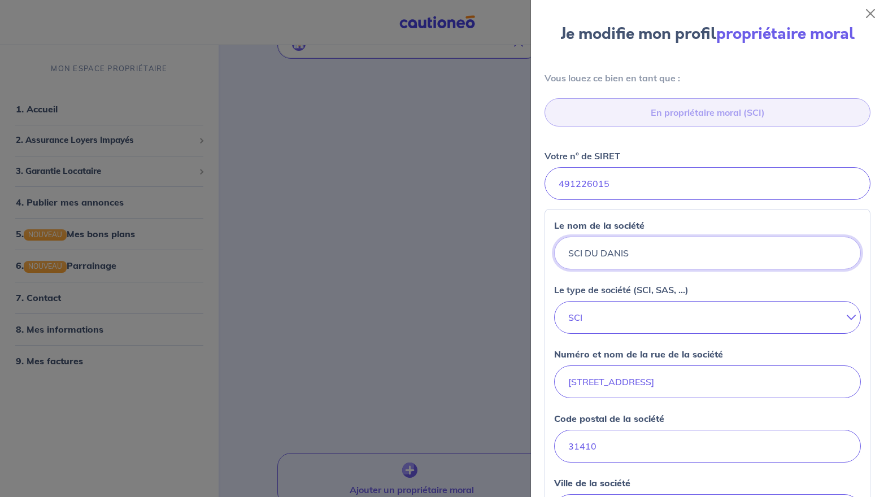
scroll to position [113, 0]
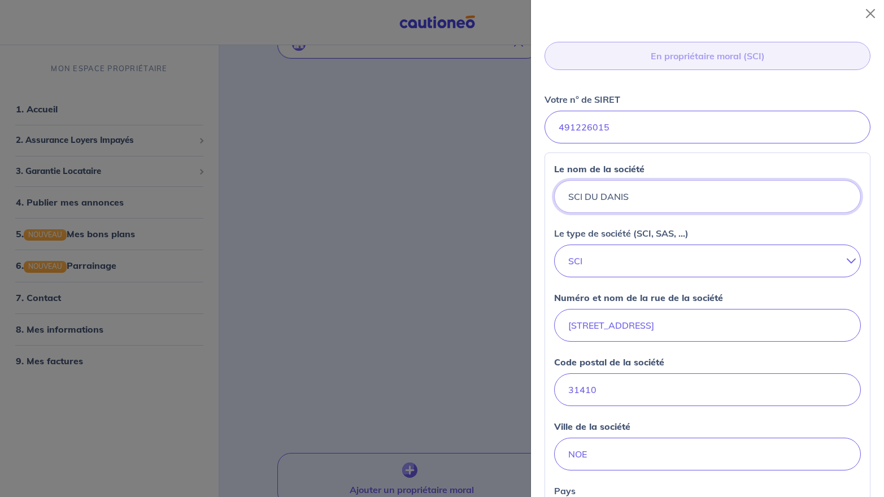
type input "SCI DU DANIS"
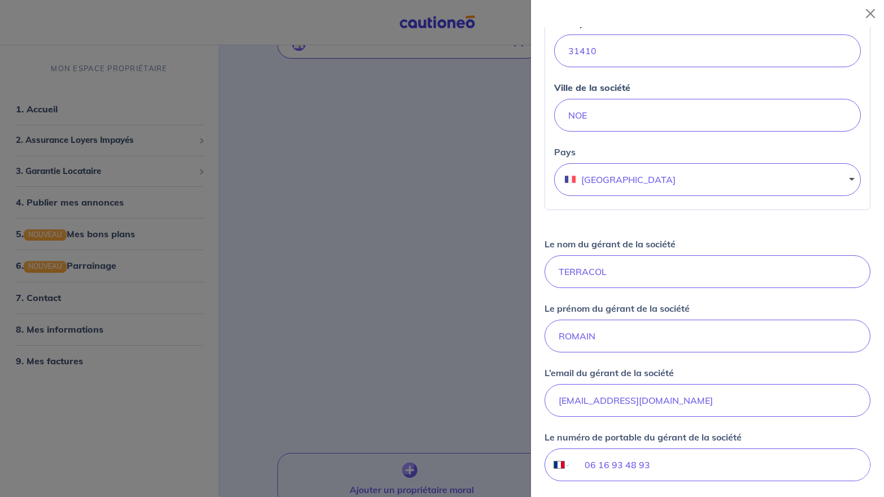
scroll to position [678, 0]
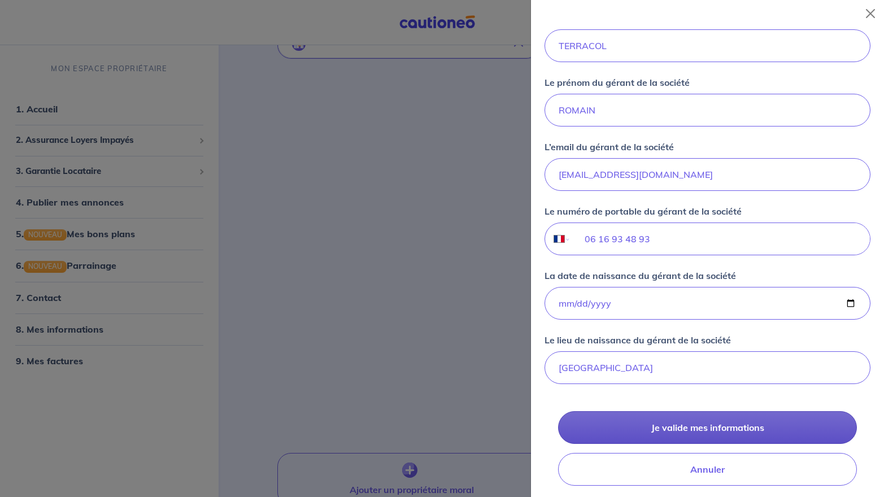
click at [476, 437] on button "Je valide mes informations" at bounding box center [707, 427] width 299 height 33
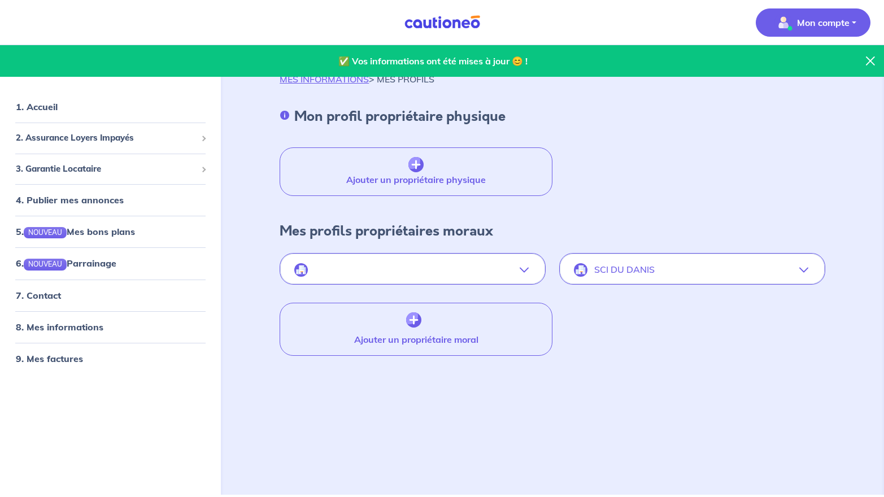
click at [807, 271] on icon "button" at bounding box center [803, 270] width 9 height 9
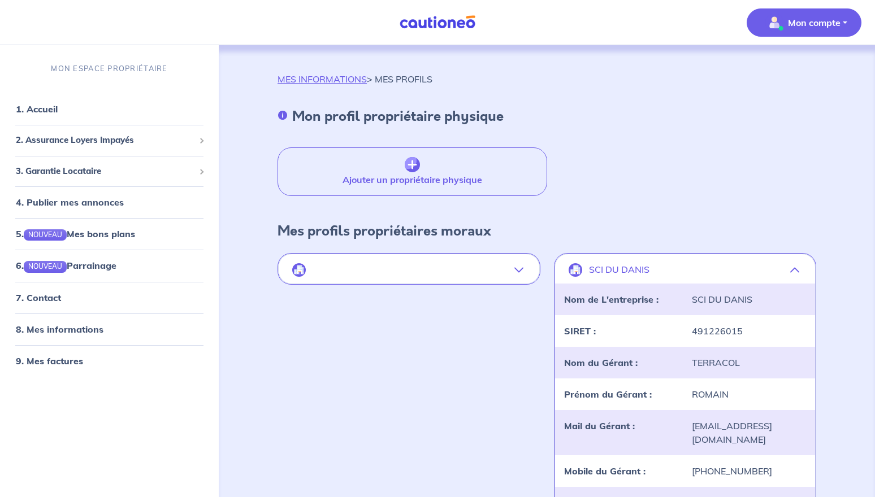
click at [516, 275] on button "button" at bounding box center [409, 270] width 260 height 27
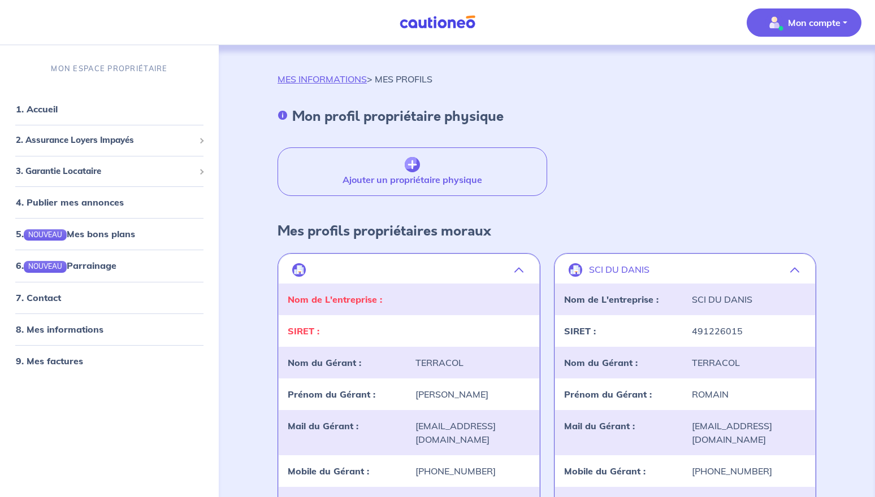
scroll to position [226, 0]
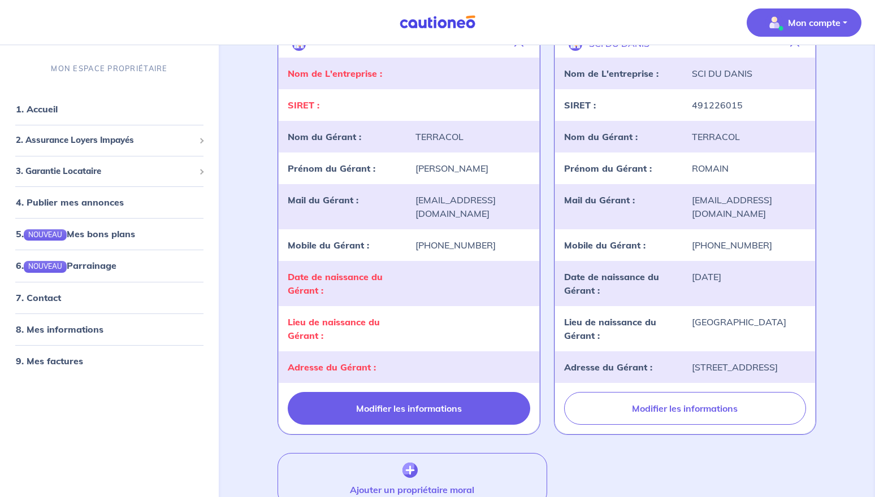
click at [415, 392] on button "Modifier les informations" at bounding box center [409, 408] width 242 height 33
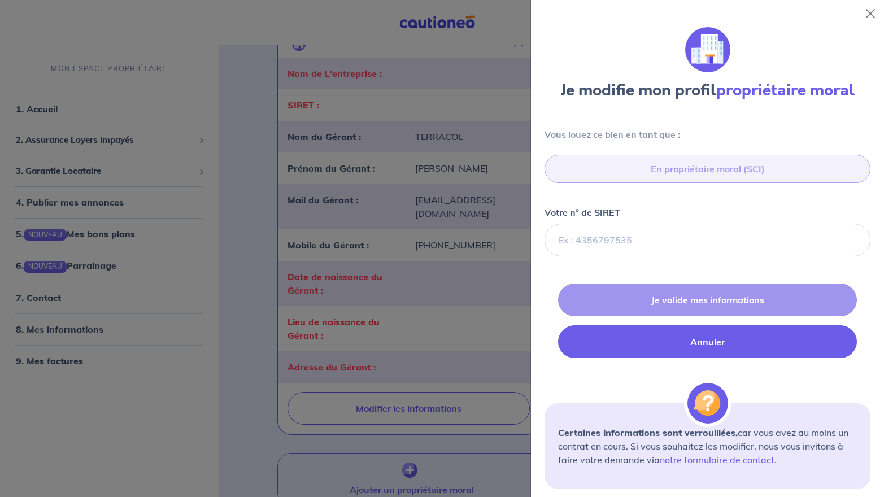
click at [709, 346] on button "Annuler" at bounding box center [707, 341] width 299 height 33
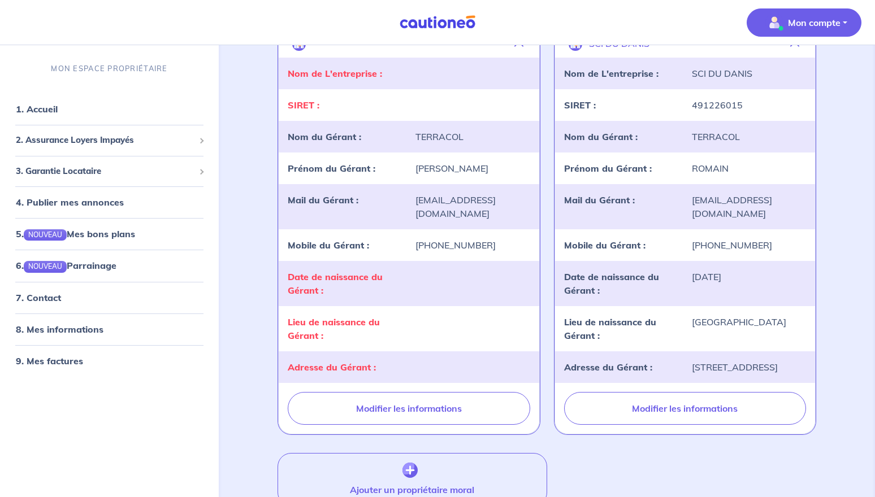
click at [454, 182] on div "Prénom du Gérant : SERGE" at bounding box center [409, 169] width 260 height 32
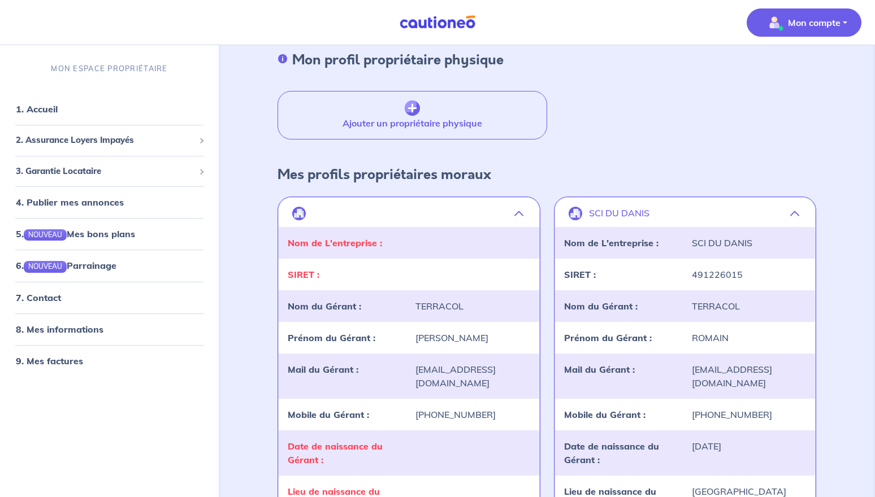
scroll to position [0, 0]
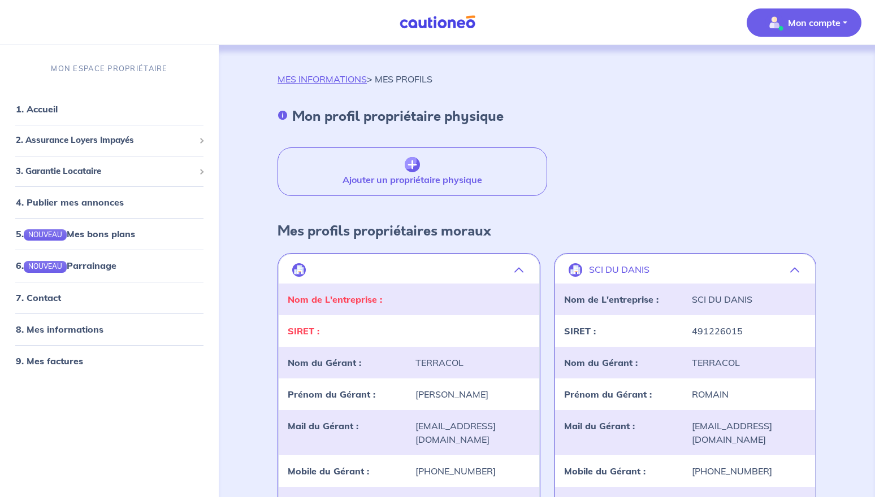
drag, startPoint x: 463, startPoint y: 278, endPoint x: 405, endPoint y: 358, distance: 98.8
click at [405, 358] on div "Nom du Gérant :" at bounding box center [345, 363] width 128 height 14
drag, startPoint x: 437, startPoint y: 270, endPoint x: 388, endPoint y: 297, distance: 56.1
click at [388, 297] on div "Nom de L'entreprise :" at bounding box center [345, 300] width 128 height 14
drag, startPoint x: 481, startPoint y: 364, endPoint x: 468, endPoint y: 364, distance: 12.4
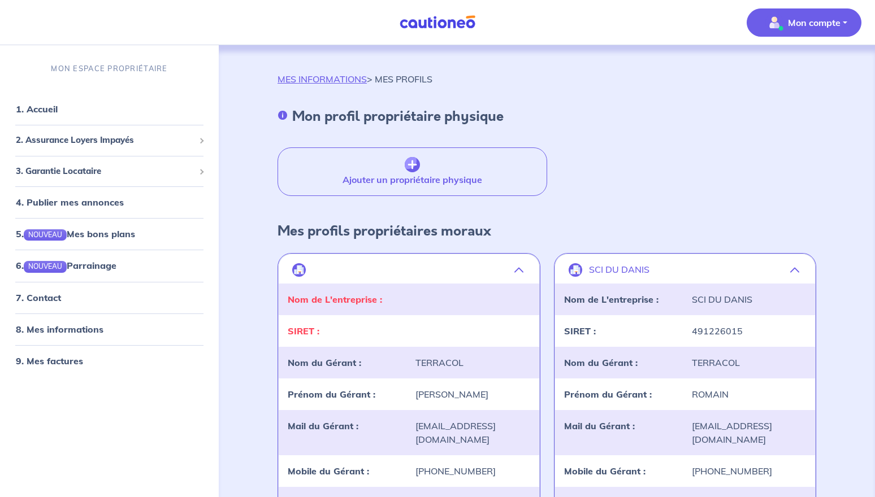
click at [468, 364] on div "TERRACOL" at bounding box center [472, 363] width 128 height 14
drag, startPoint x: 441, startPoint y: 366, endPoint x: 430, endPoint y: 256, distance: 110.8
click at [430, 257] on button "button" at bounding box center [409, 270] width 260 height 27
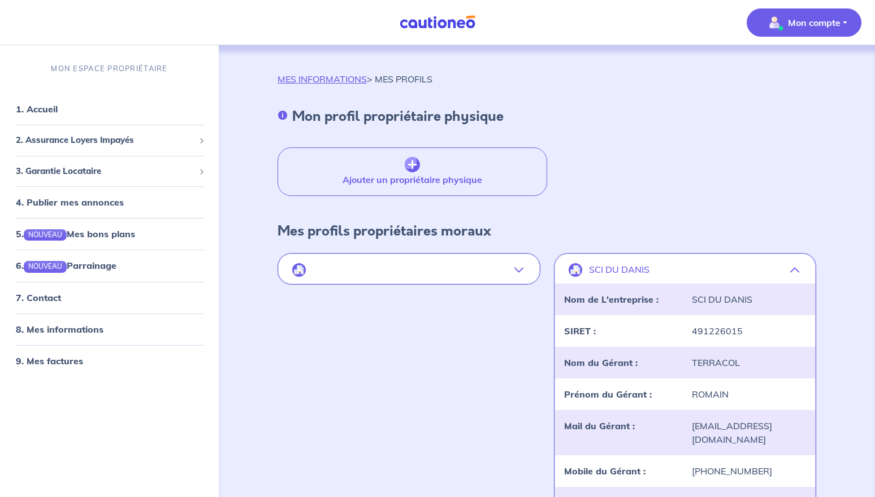
drag, startPoint x: 353, startPoint y: 273, endPoint x: 293, endPoint y: 273, distance: 59.3
click at [293, 273] on img "button" at bounding box center [299, 270] width 14 height 14
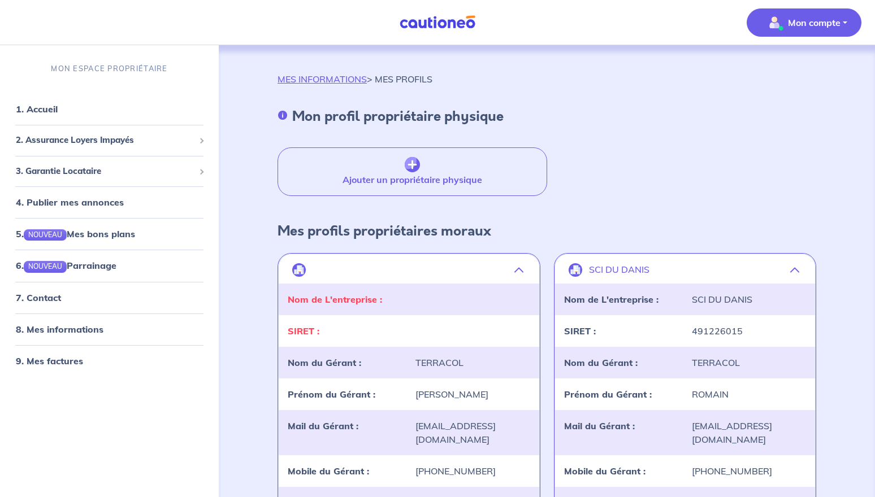
drag, startPoint x: 293, startPoint y: 273, endPoint x: 423, endPoint y: 244, distance: 133.2
click at [423, 244] on div "Mes profils propriétaires moraux" at bounding box center [384, 235] width 214 height 25
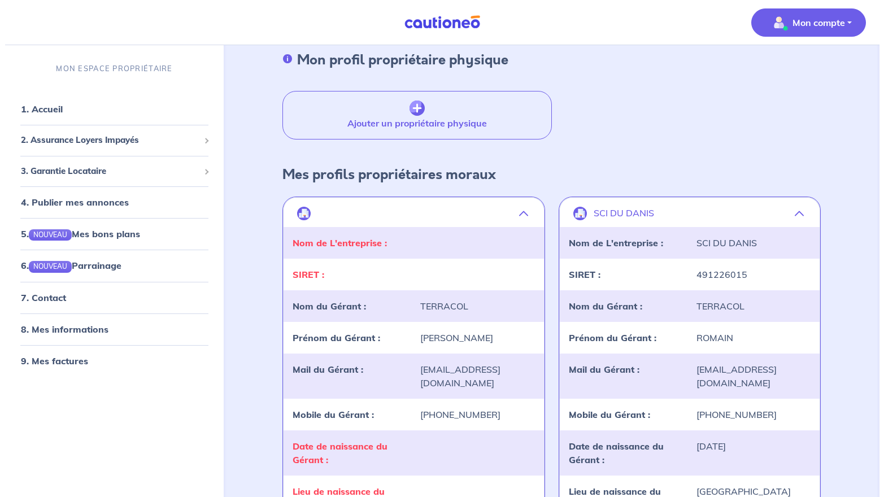
scroll to position [169, 0]
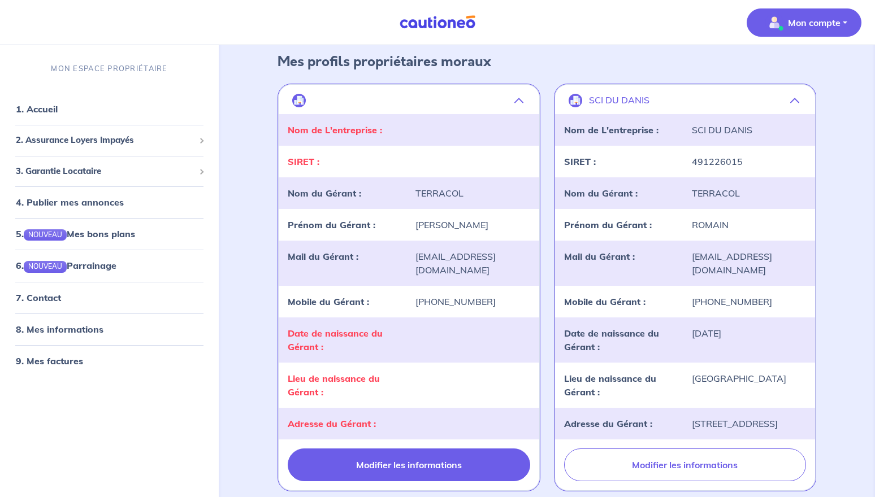
click at [370, 457] on button "Modifier les informations" at bounding box center [409, 465] width 242 height 33
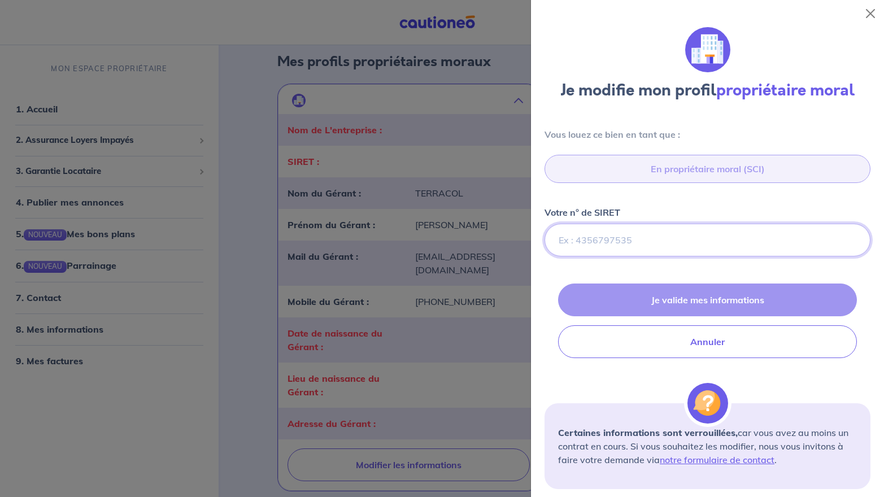
click at [645, 244] on input "Votre n° de SIRET" at bounding box center [708, 240] width 326 height 33
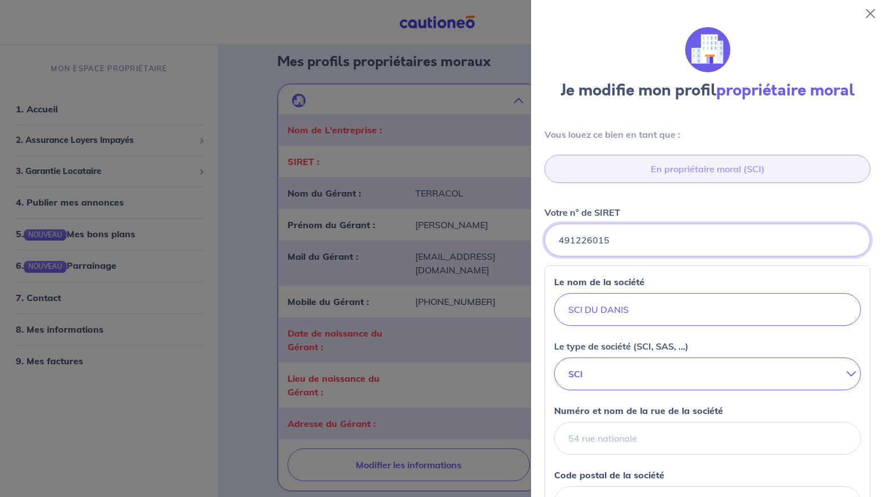
scroll to position [113, 0]
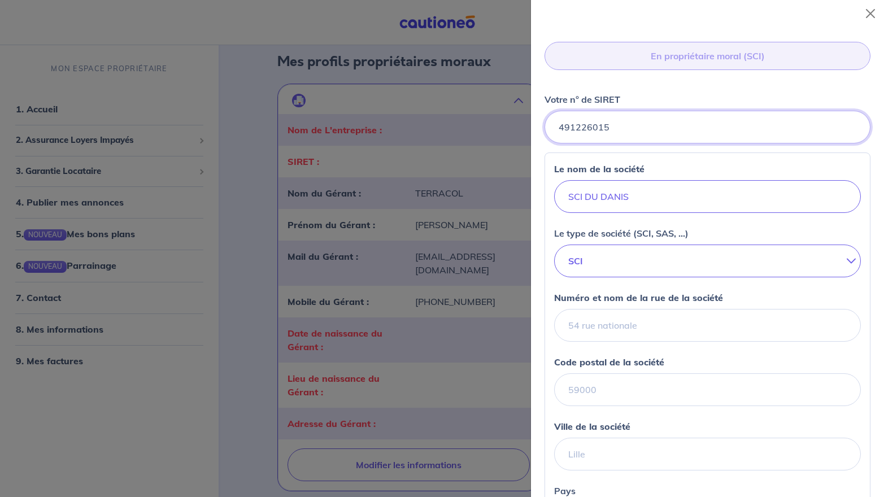
type input "491226015"
click at [696, 327] on input "Numéro et nom de la rue de la société" at bounding box center [707, 325] width 307 height 33
type input "5 CHEMIN DU DANIS"
type input "Avocat"
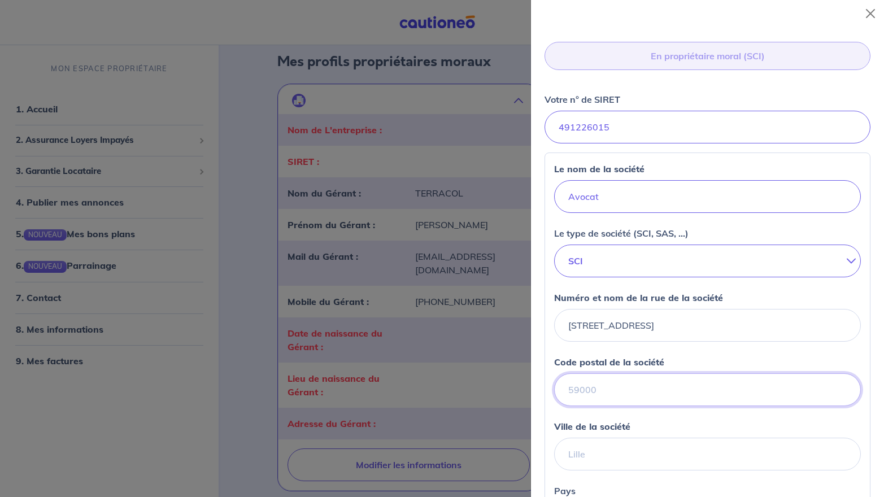
type input "31410"
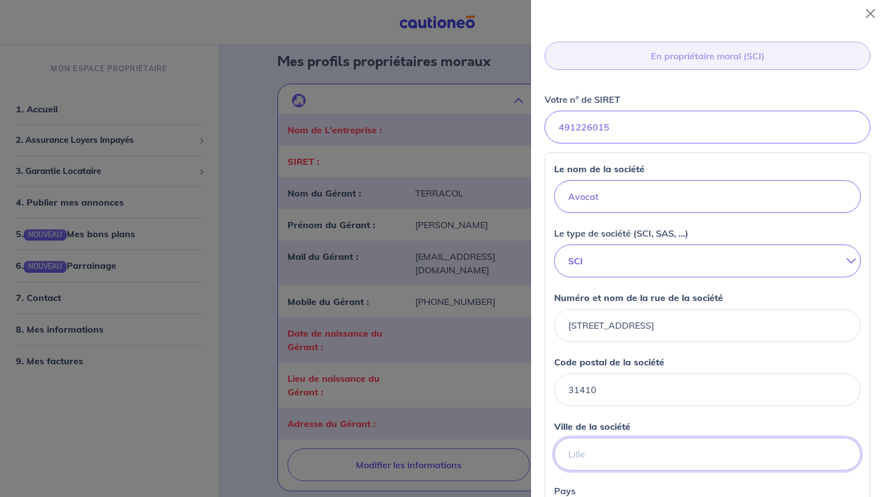
type input "NOE"
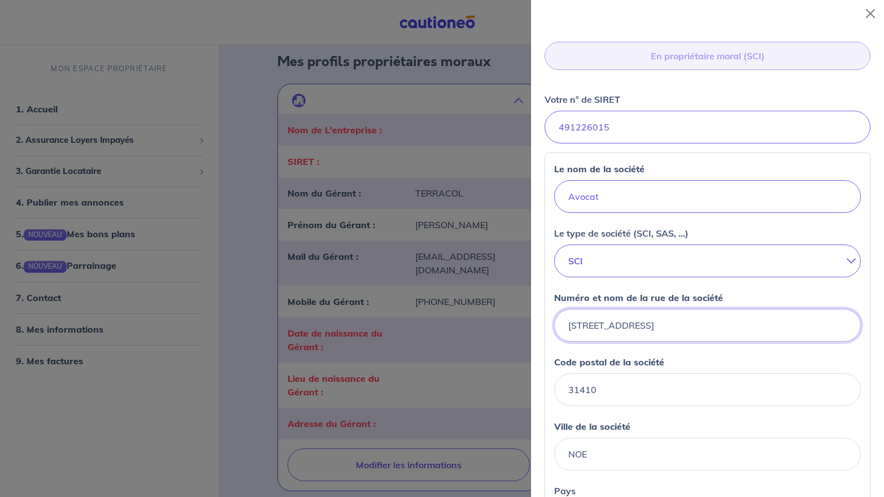
select select "FR"
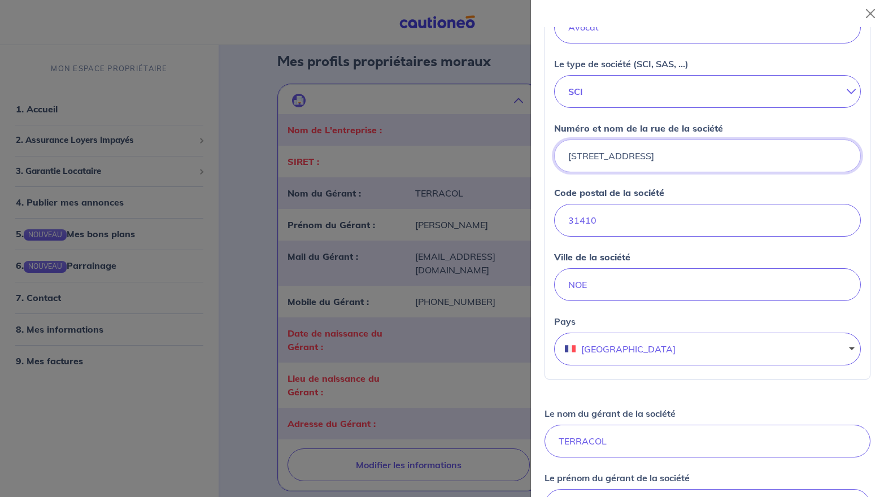
scroll to position [452, 0]
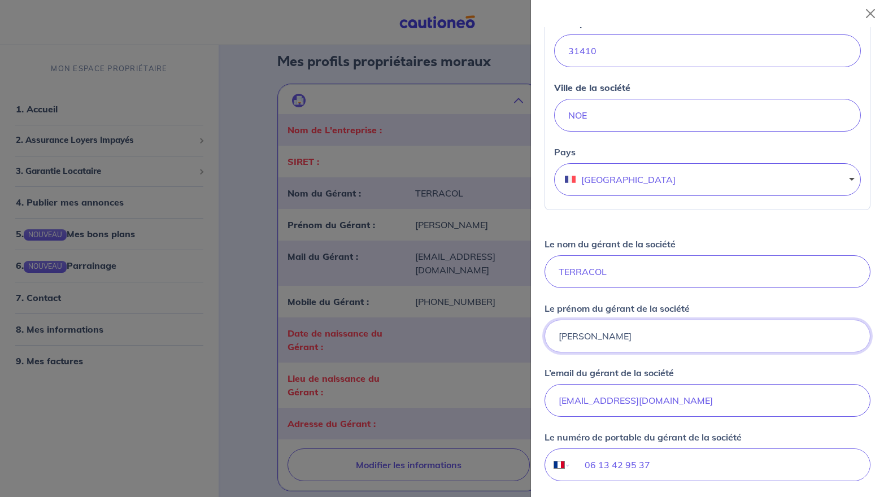
drag, startPoint x: 615, startPoint y: 334, endPoint x: 556, endPoint y: 334, distance: 58.8
click at [556, 334] on input "SERGE" at bounding box center [708, 336] width 326 height 33
type input "ROMAIN"
click at [705, 404] on input "sergeterracol@hotmail.fr" at bounding box center [708, 400] width 326 height 33
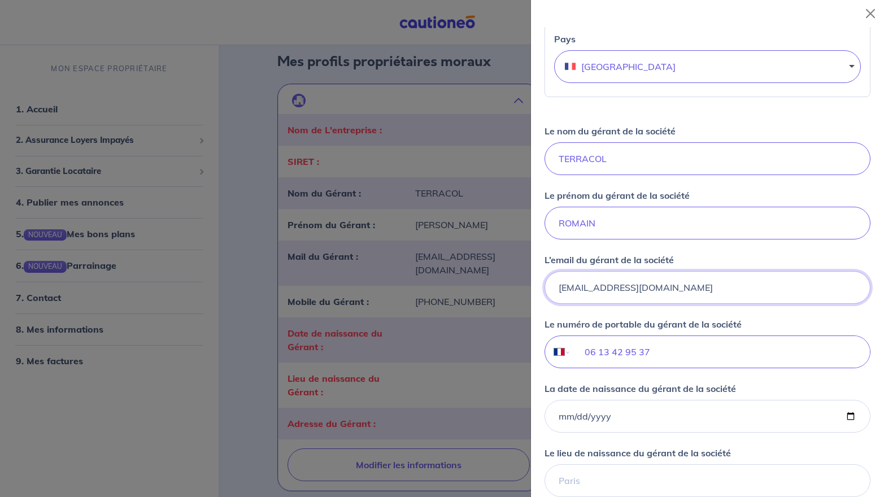
click at [580, 289] on input "sergeterracol@hotmail.fr" at bounding box center [708, 287] width 326 height 33
type input "sergeterracol@hotmail.fr"
drag, startPoint x: 662, startPoint y: 351, endPoint x: 582, endPoint y: 351, distance: 79.7
click at [582, 351] on input "06 13 42 95 37" at bounding box center [720, 352] width 299 height 32
click at [653, 355] on input "06 13 42 95 37" at bounding box center [720, 352] width 299 height 32
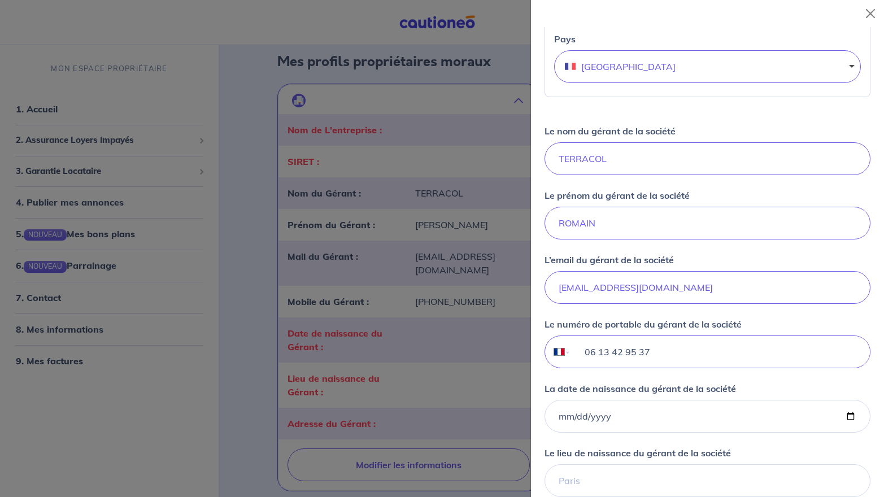
click at [677, 351] on input "06 13 42 95 37" at bounding box center [720, 352] width 299 height 32
drag, startPoint x: 668, startPoint y: 353, endPoint x: 604, endPoint y: 354, distance: 63.9
click at [604, 354] on input "06 13 42 95 37" at bounding box center [720, 352] width 299 height 32
type input "06 16 93 48 93"
click at [649, 412] on input "La date de naissance du gérant de la société" at bounding box center [708, 416] width 326 height 33
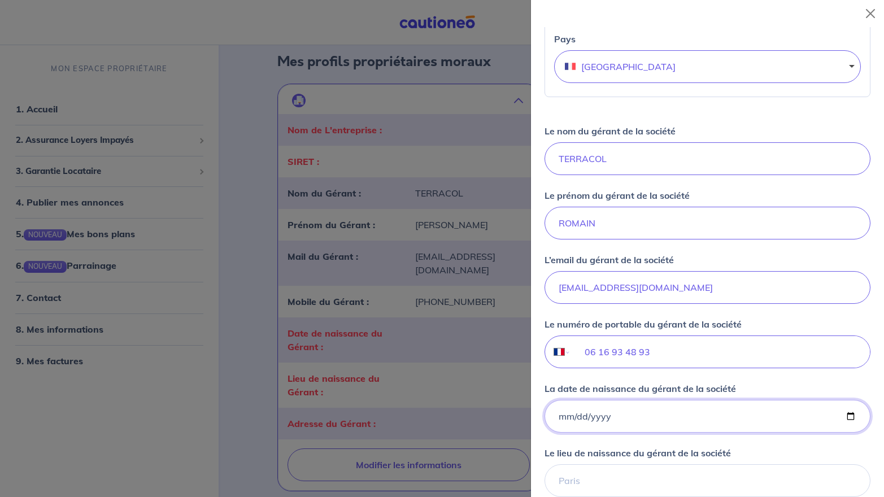
click at [663, 419] on input "La date de naissance du gérant de la société" at bounding box center [708, 416] width 326 height 33
drag, startPoint x: 663, startPoint y: 419, endPoint x: 607, endPoint y: 416, distance: 56.0
click at [607, 416] on input "La date de naissance du gérant de la société" at bounding box center [708, 416] width 326 height 33
type input "1983-03-18"
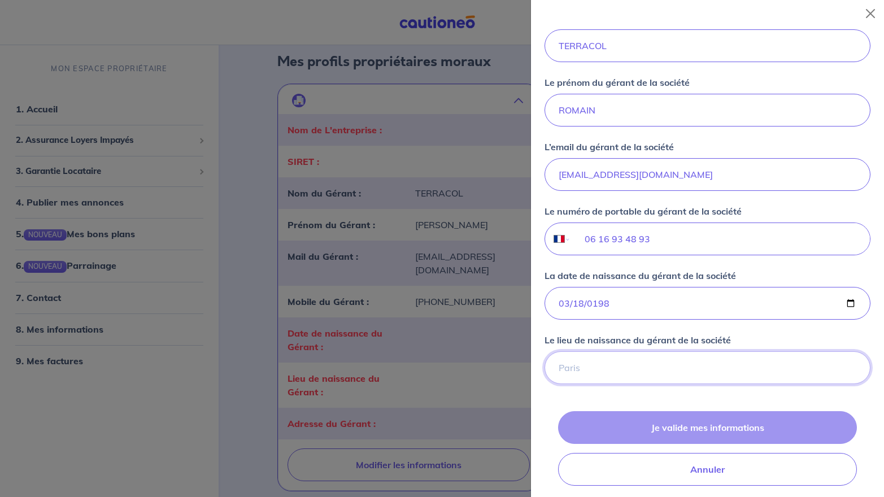
click at [646, 373] on input "Le lieu de naissance du gérant de la société" at bounding box center [708, 367] width 326 height 33
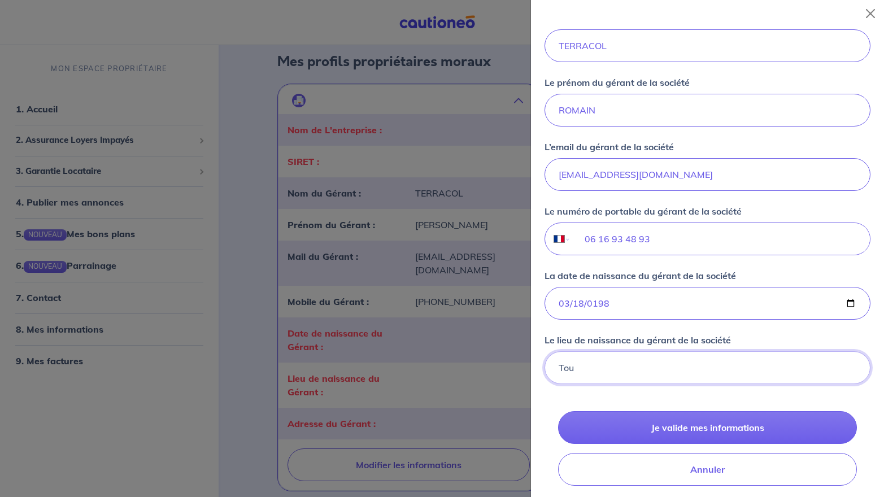
type input "TOULOUSE"
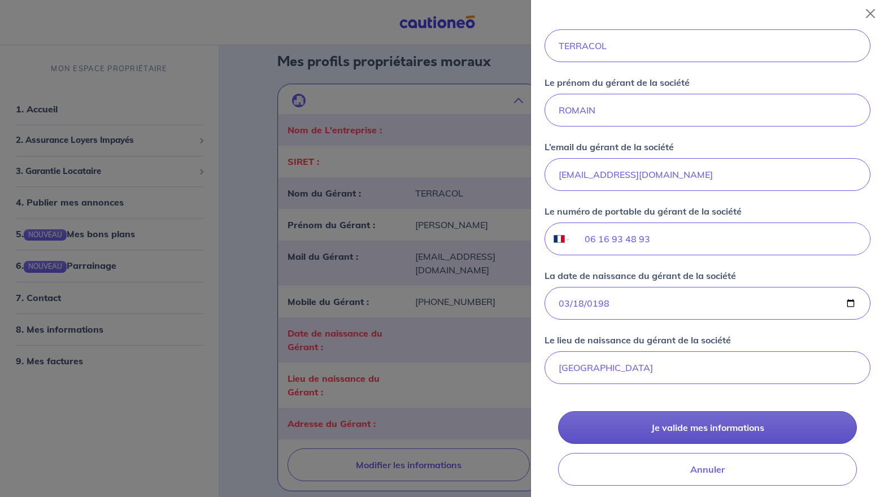
click at [716, 431] on button "Je valide mes informations" at bounding box center [707, 427] width 299 height 33
click at [689, 431] on button "Je valide mes informations" at bounding box center [707, 427] width 299 height 33
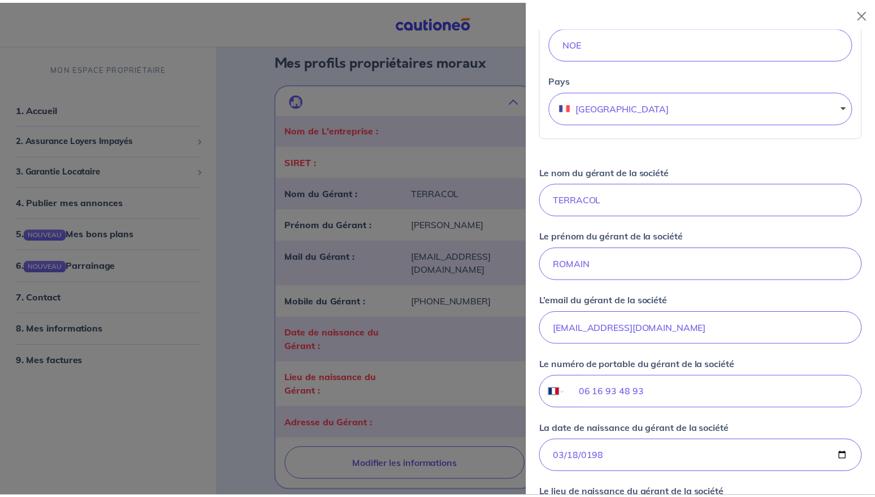
scroll to position [807, 0]
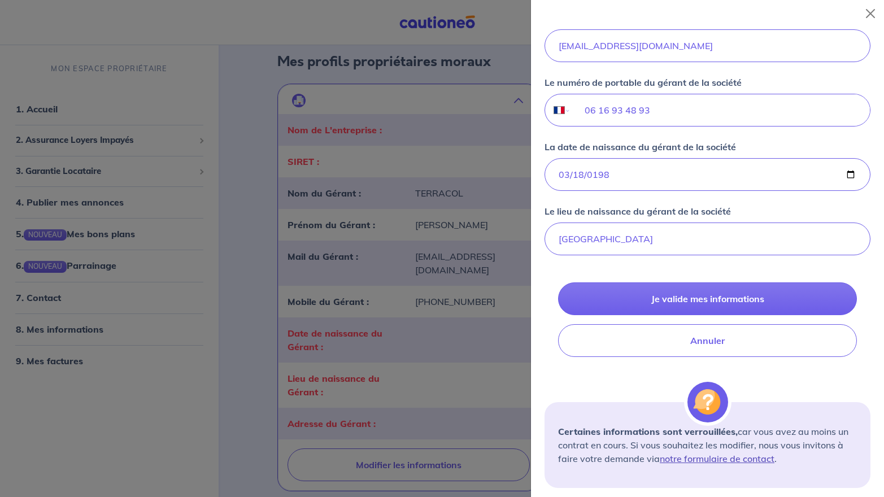
click at [733, 461] on link "notre formulaire de contact" at bounding box center [717, 458] width 115 height 11
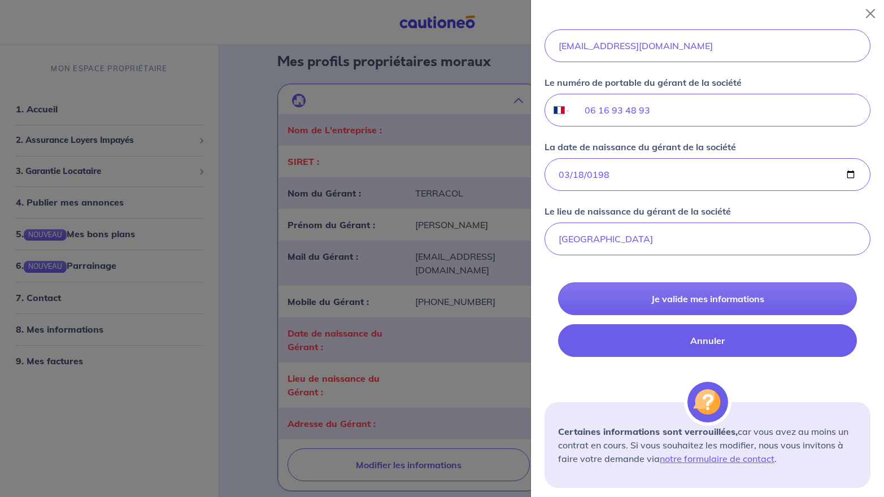
click at [779, 339] on button "Annuler" at bounding box center [707, 340] width 299 height 33
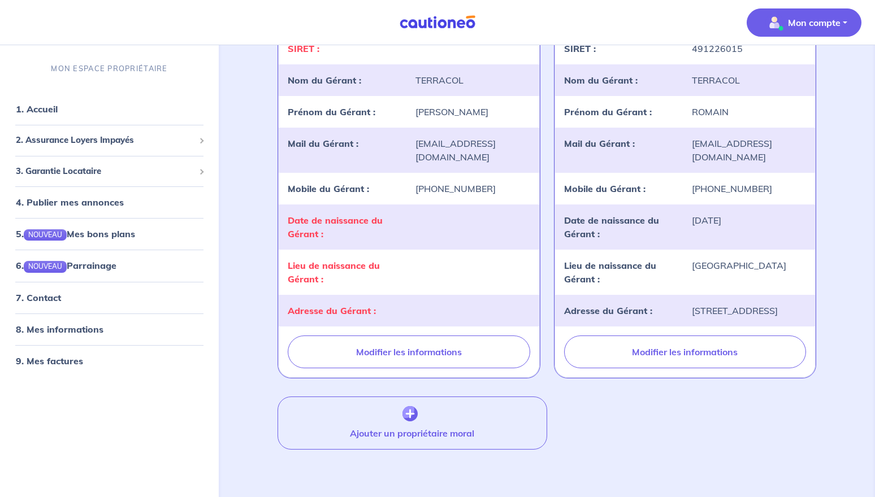
scroll to position [169, 0]
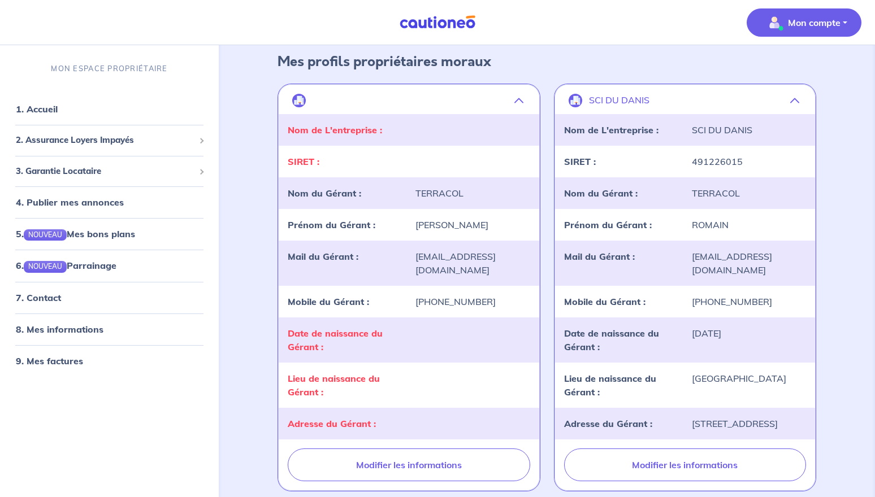
click at [512, 99] on button "button" at bounding box center [409, 100] width 260 height 27
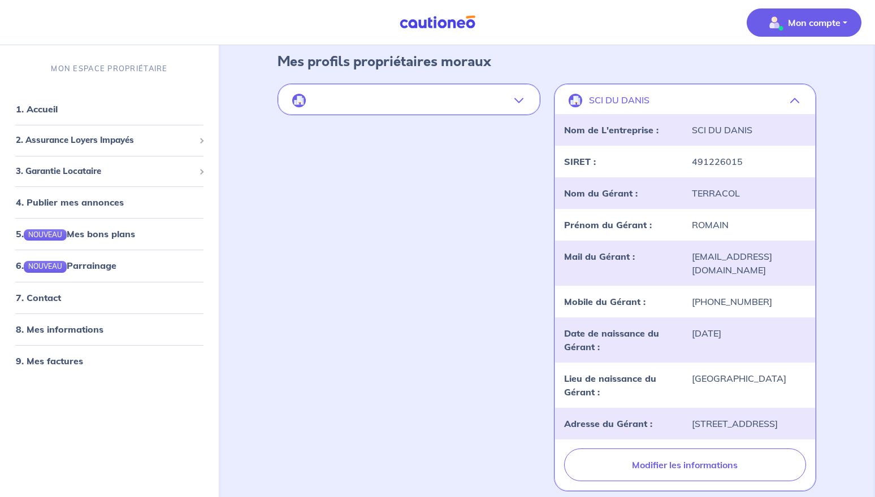
scroll to position [0, 0]
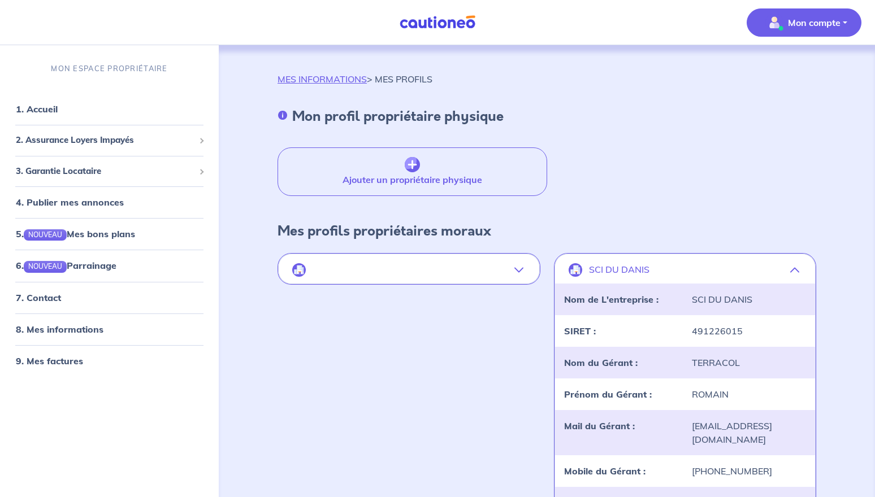
click at [832, 23] on p "Mon compte" at bounding box center [814, 23] width 53 height 14
click at [805, 71] on link "Mes informations" at bounding box center [792, 70] width 91 height 18
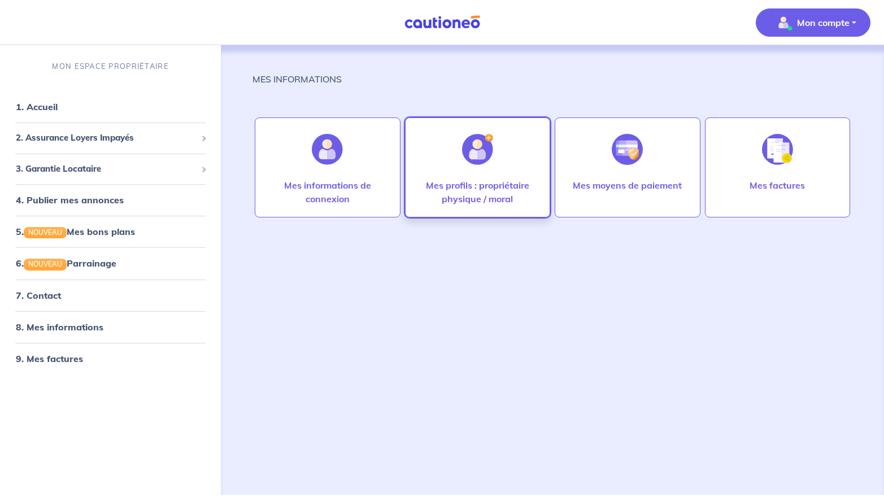
click at [480, 197] on p "Mes profils : propriétaire physique / moral" at bounding box center [477, 192] width 121 height 27
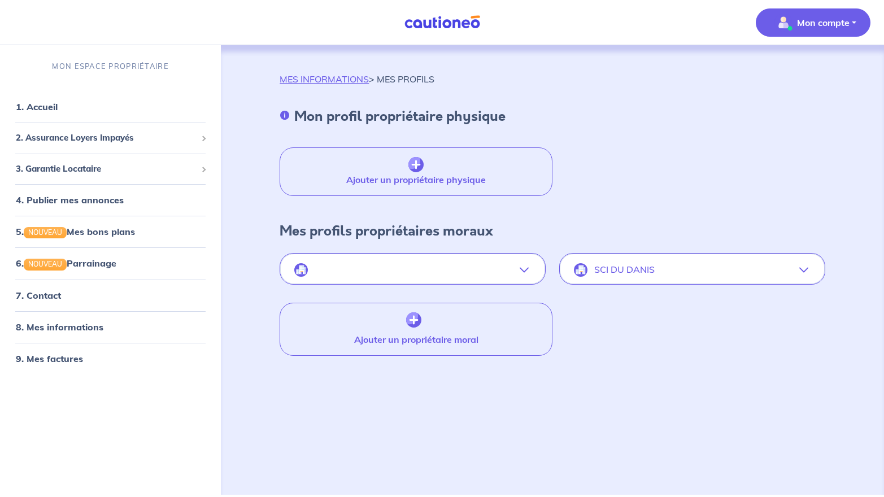
click at [776, 273] on button "SCI DU DANIS" at bounding box center [692, 270] width 264 height 27
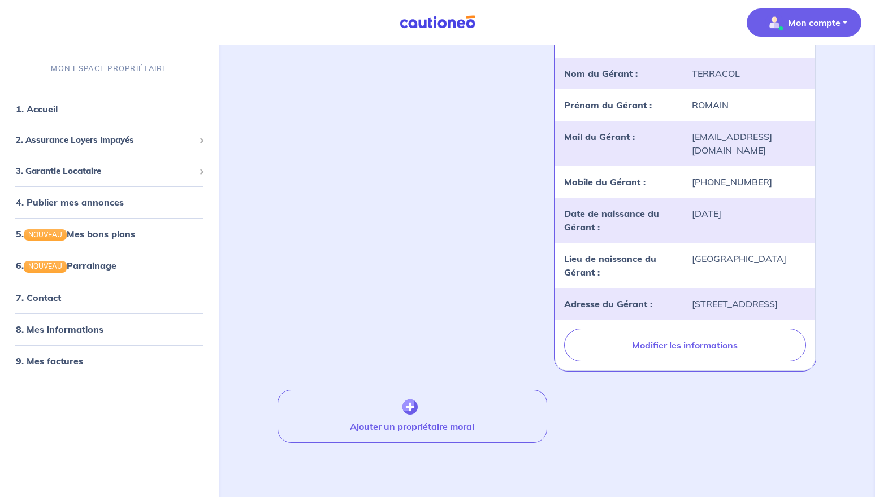
scroll to position [7, 0]
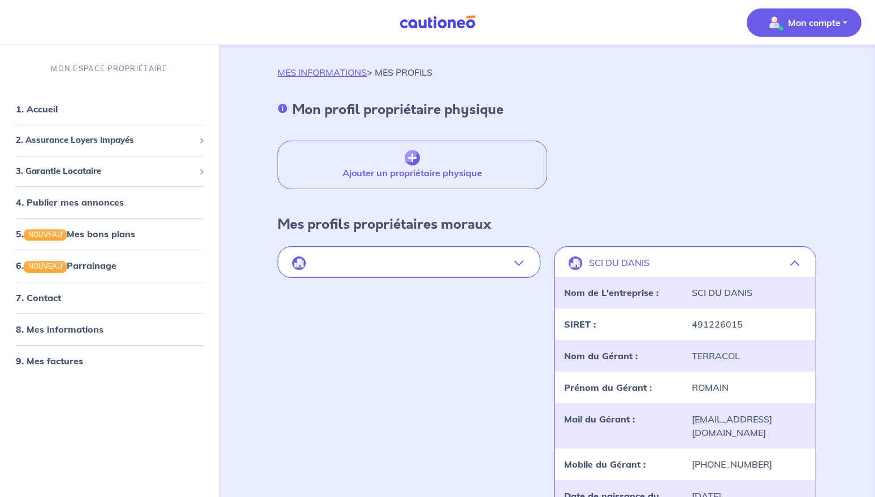
click at [817, 29] on span "Mon compte" at bounding box center [800, 23] width 80 height 18
click at [818, 70] on link "Mes informations" at bounding box center [792, 70] width 91 height 18
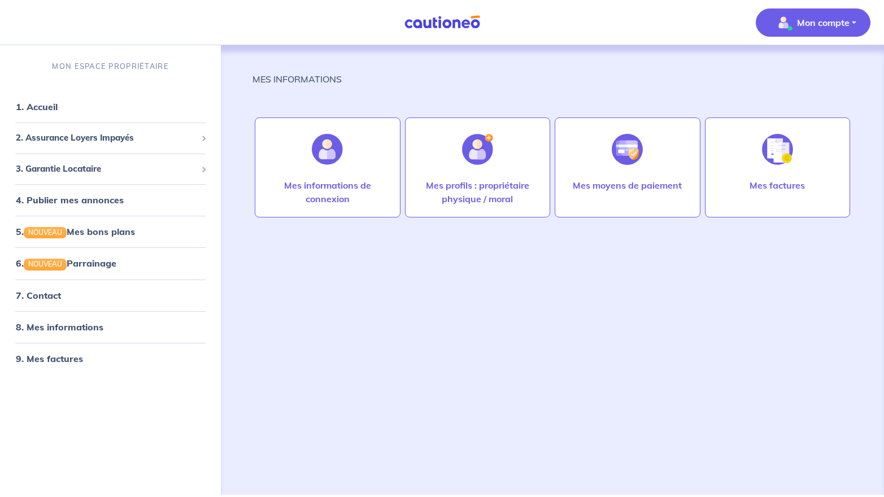
click at [791, 99] on div "MES INFORMATIONS Mes informations de connexion Mes profils : propriétaire physi…" at bounding box center [553, 256] width 600 height 423
click at [57, 108] on link "1. Accueil" at bounding box center [36, 106] width 41 height 11
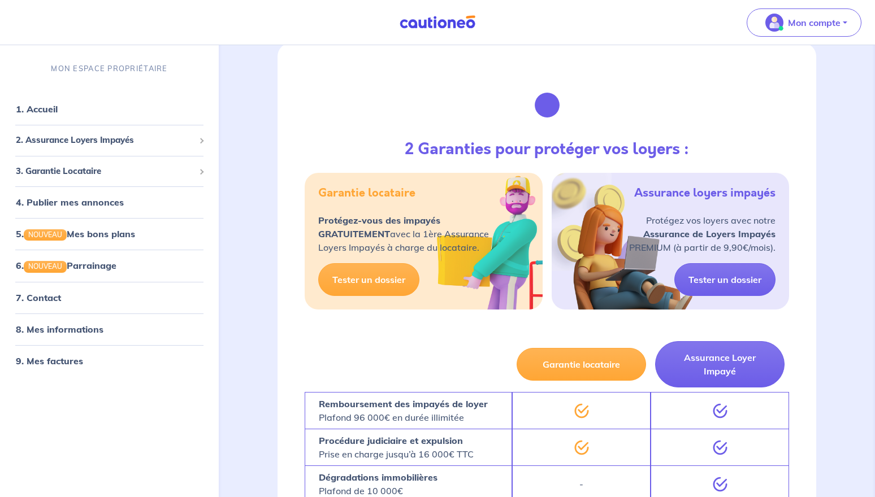
scroll to position [169, 0]
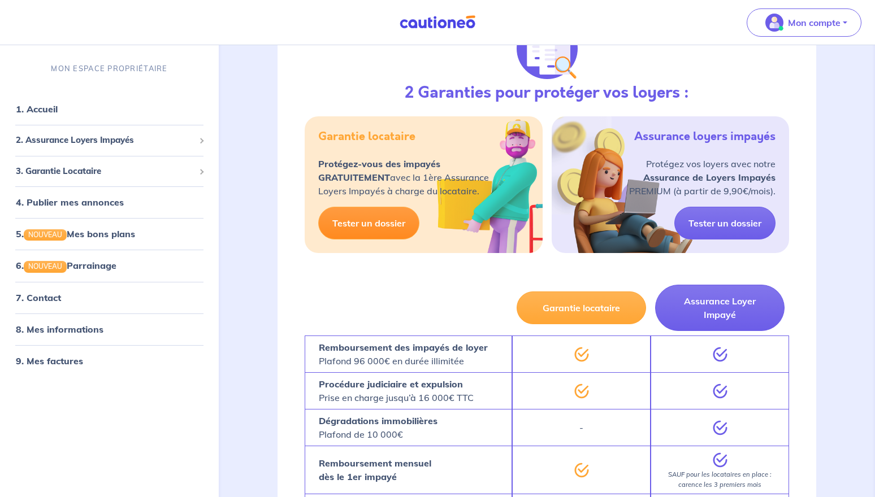
click at [369, 226] on link "Tester un dossier" at bounding box center [368, 223] width 101 height 33
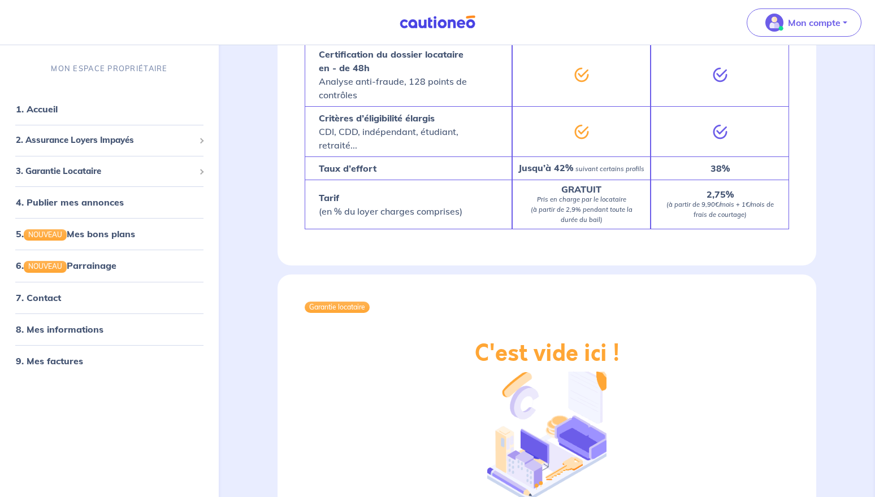
scroll to position [960, 0]
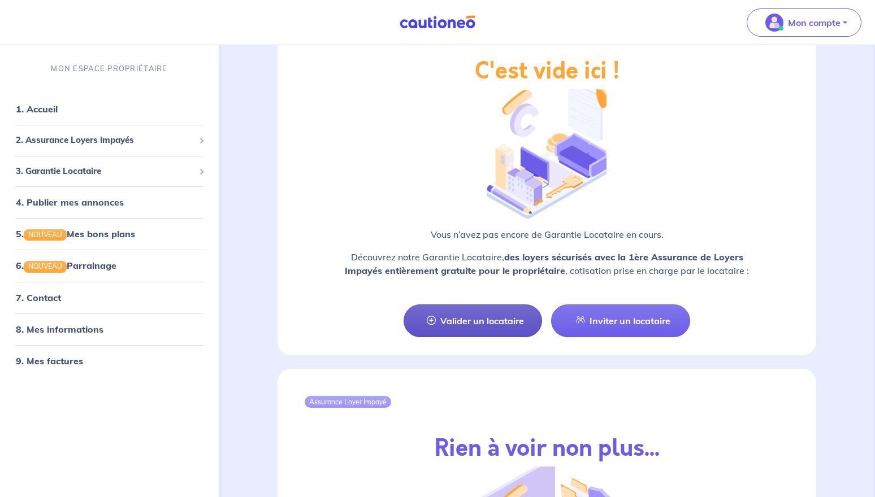
click at [477, 312] on link "Valider un locataire" at bounding box center [472, 321] width 139 height 33
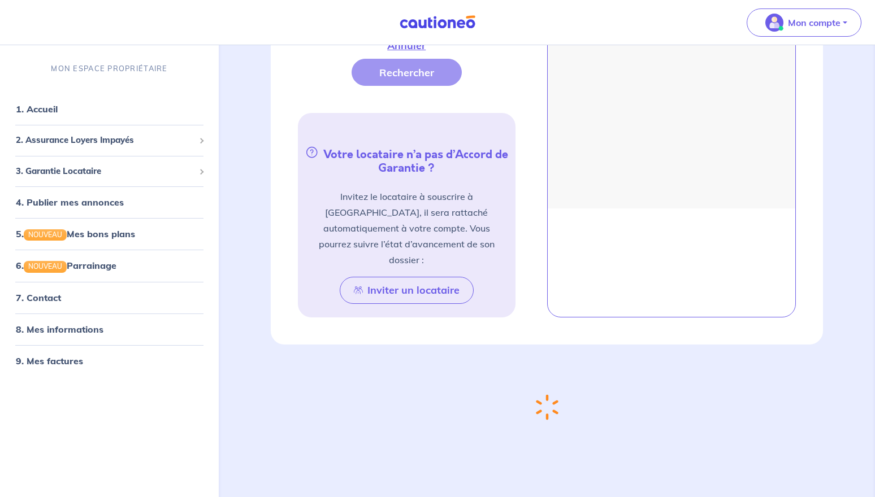
scroll to position [501, 0]
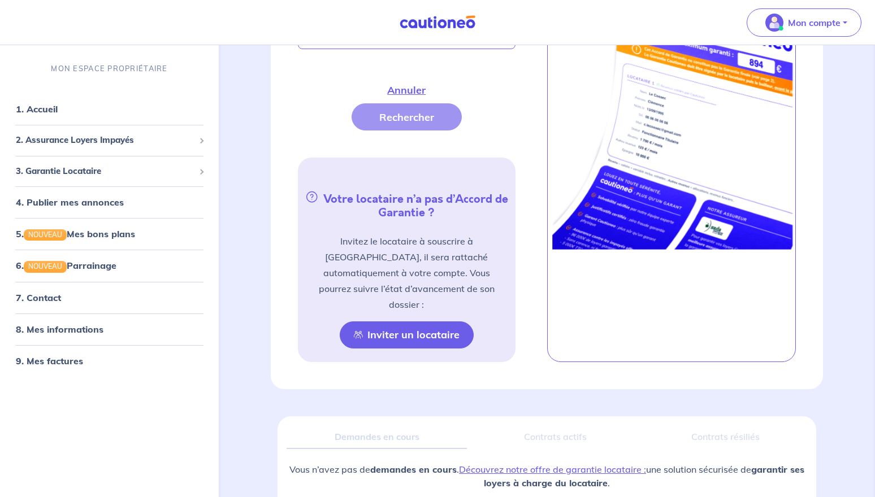
click at [422, 321] on button "Inviter un locataire" at bounding box center [407, 334] width 134 height 27
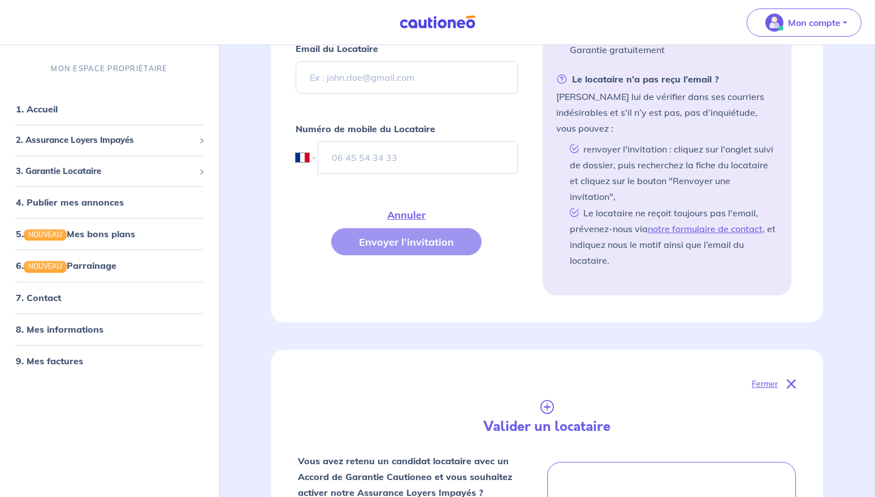
drag, startPoint x: 315, startPoint y: 208, endPoint x: 320, endPoint y: 191, distance: 18.2
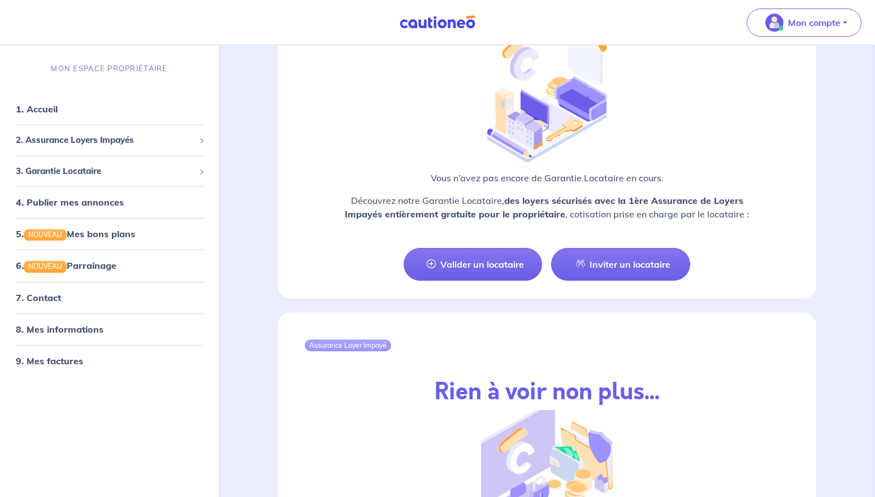
scroll to position [1073, 0]
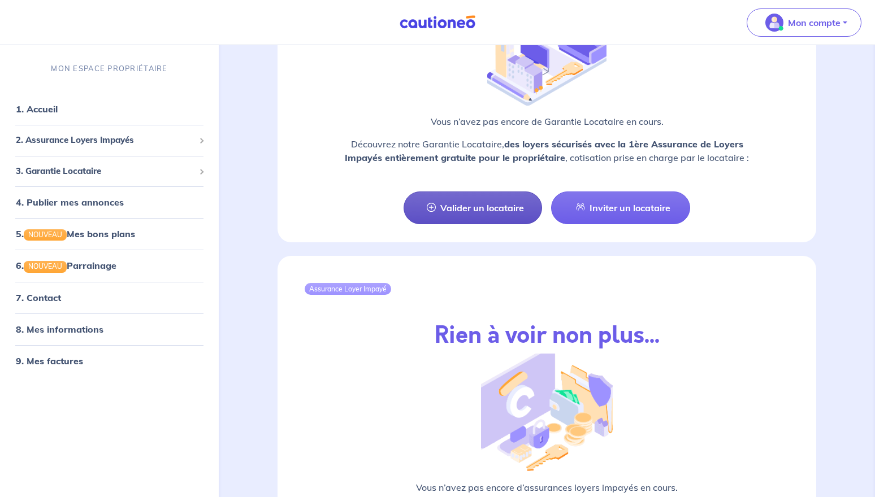
click at [504, 192] on link "Valider un locataire" at bounding box center [472, 208] width 139 height 33
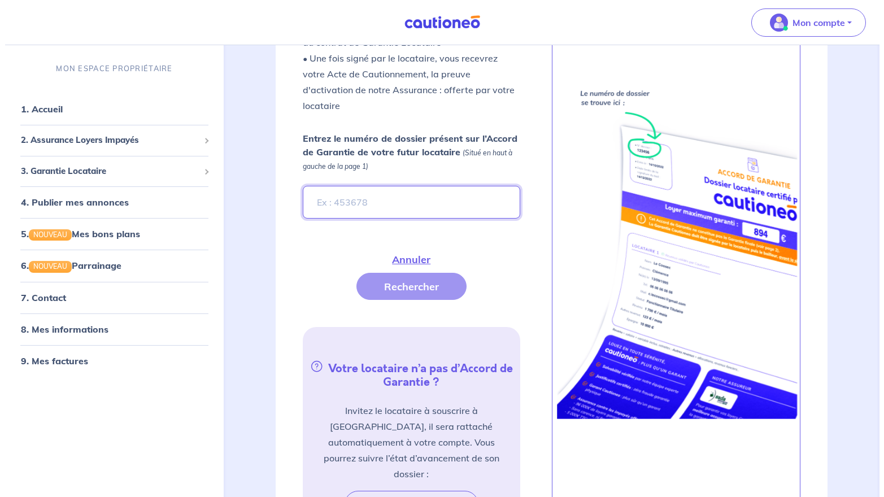
scroll to position [275, 0]
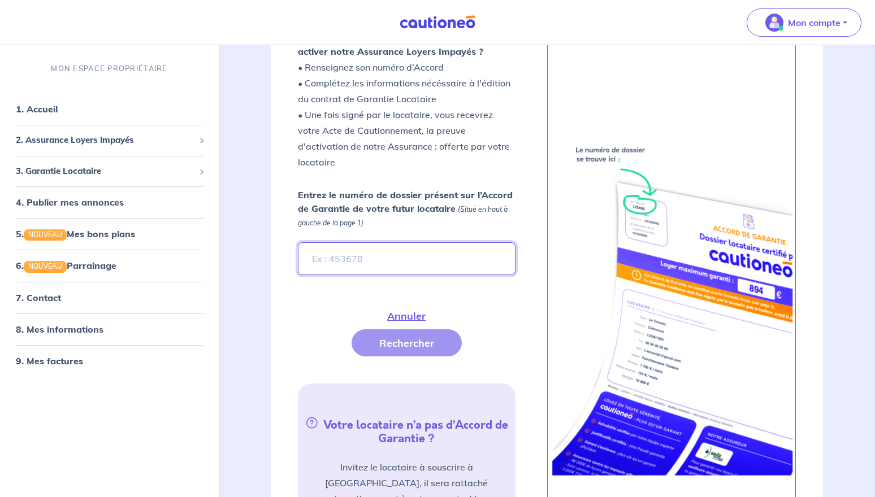
click at [397, 242] on input "Entrez le numéro de dossier présent sur l’Accord de Garantie de votre futur loc…" at bounding box center [407, 258] width 218 height 33
type input "Iolo5N"
click at [395, 329] on button "Rechercher" at bounding box center [406, 342] width 110 height 27
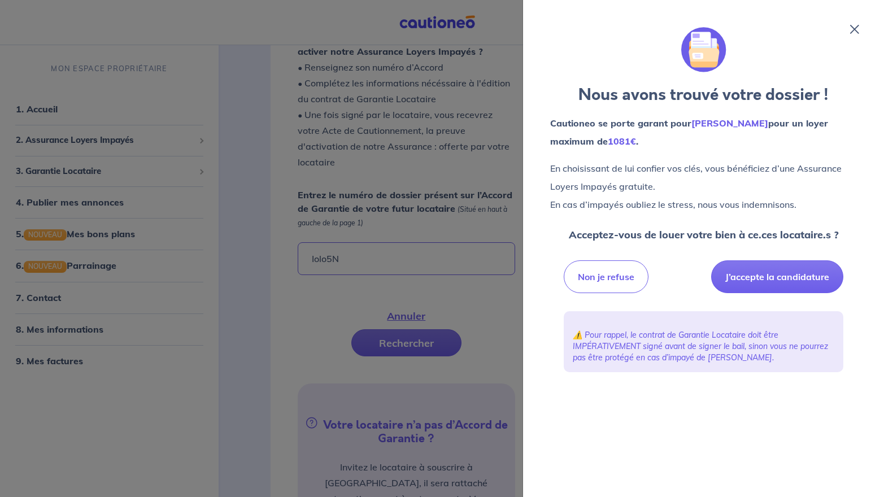
click at [855, 31] on icon at bounding box center [854, 29] width 9 height 9
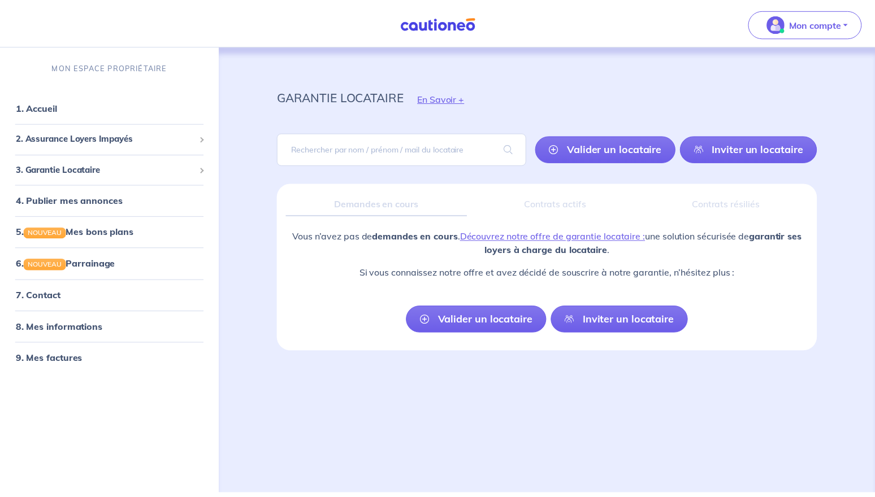
scroll to position [0, 0]
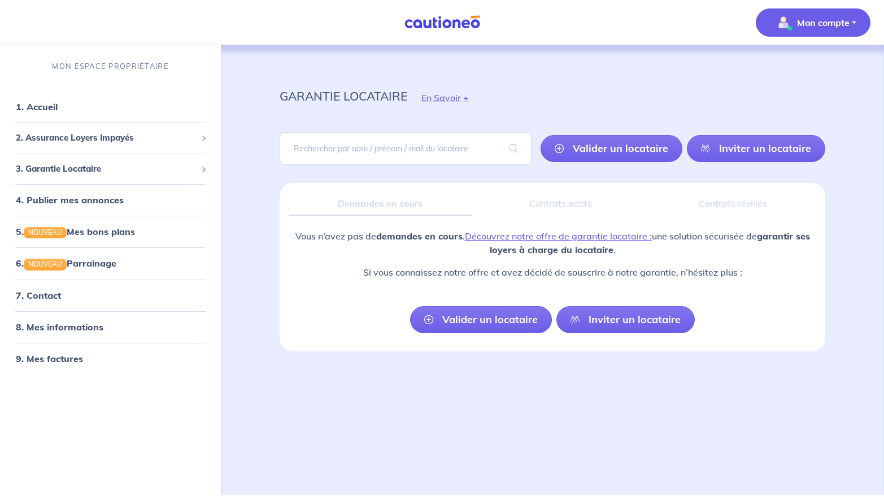
click at [851, 23] on button "Mon compte" at bounding box center [813, 22] width 115 height 28
click at [819, 28] on p "Mon compte" at bounding box center [823, 23] width 53 height 14
click at [827, 23] on p "Mon compte" at bounding box center [823, 23] width 53 height 14
click at [807, 69] on link "Mes informations" at bounding box center [802, 70] width 91 height 18
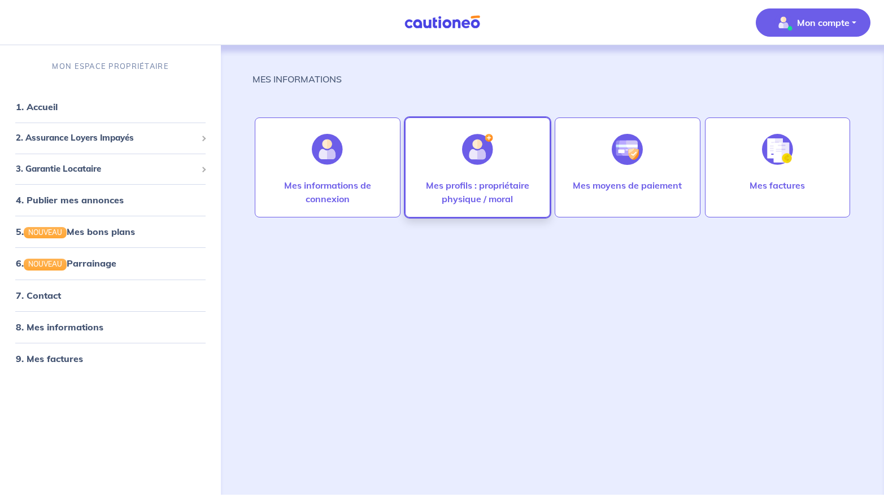
click at [472, 200] on p "Mes profils : propriétaire physique / moral" at bounding box center [477, 192] width 121 height 27
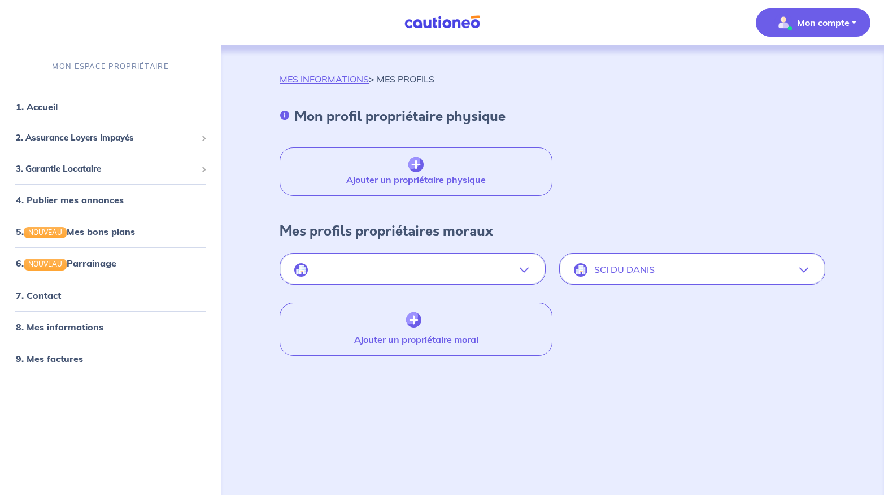
click at [700, 268] on button "SCI DU DANIS" at bounding box center [692, 270] width 264 height 27
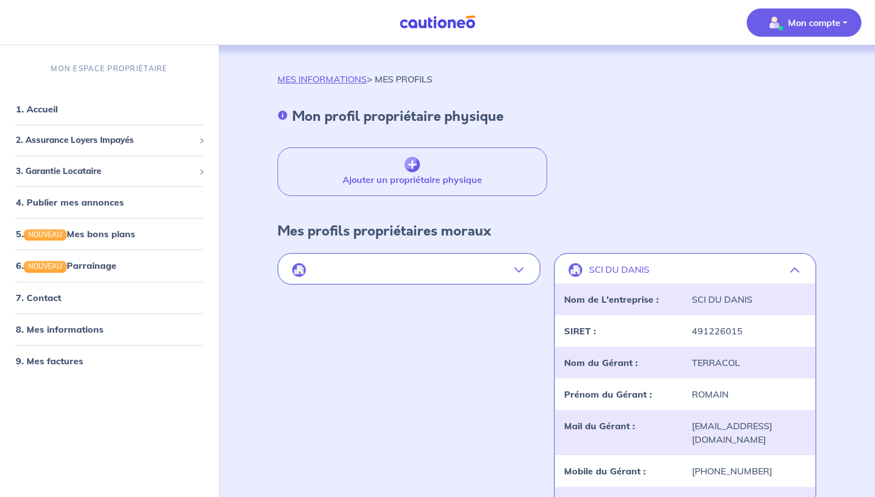
click at [713, 156] on div "Ajouter un propriétaire physique" at bounding box center [546, 165] width 538 height 62
click at [832, 19] on p "Mon compte" at bounding box center [814, 23] width 53 height 14
click at [565, 116] on div "Mon profil propriétaire physique" at bounding box center [546, 120] width 538 height 25
click at [40, 108] on link "1. Accueil" at bounding box center [36, 108] width 41 height 11
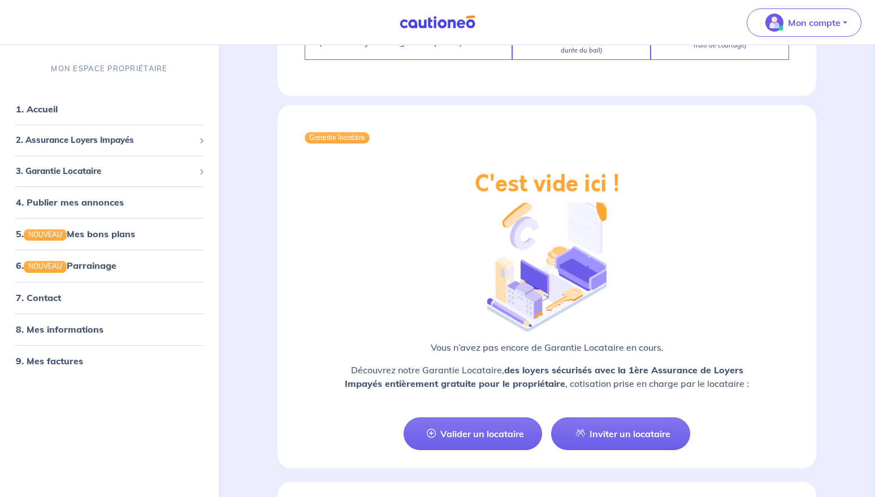
scroll to position [1017, 0]
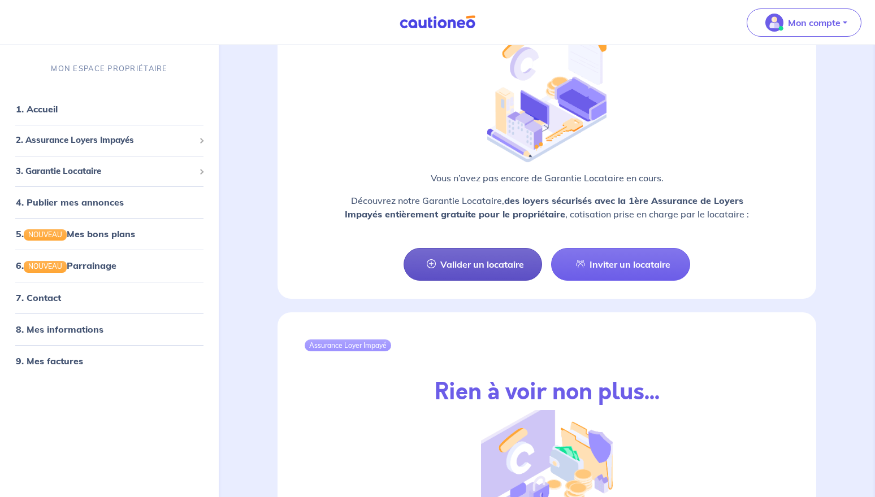
click at [486, 248] on link "Valider un locataire" at bounding box center [472, 264] width 139 height 33
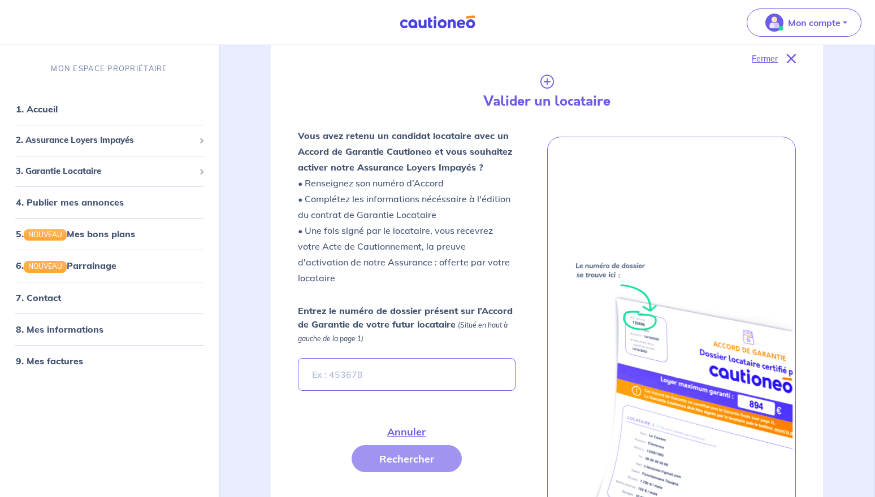
scroll to position [46, 0]
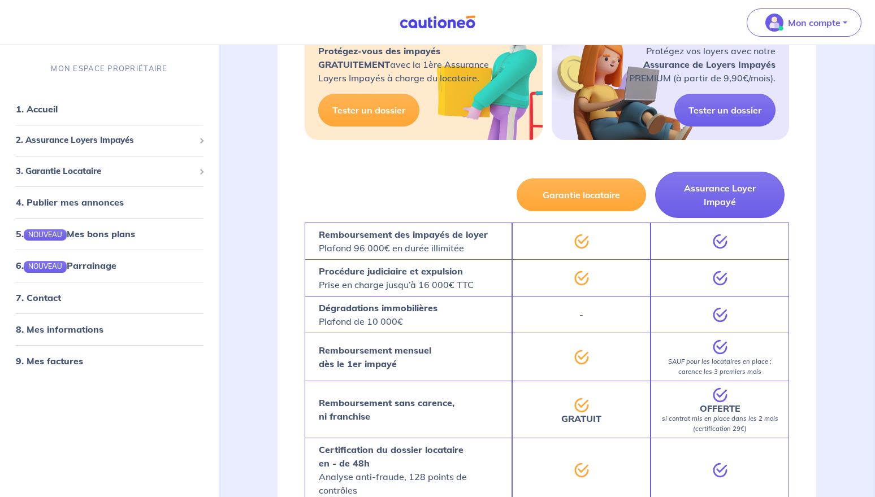
scroll to position [113, 0]
